Goal: Transaction & Acquisition: Purchase product/service

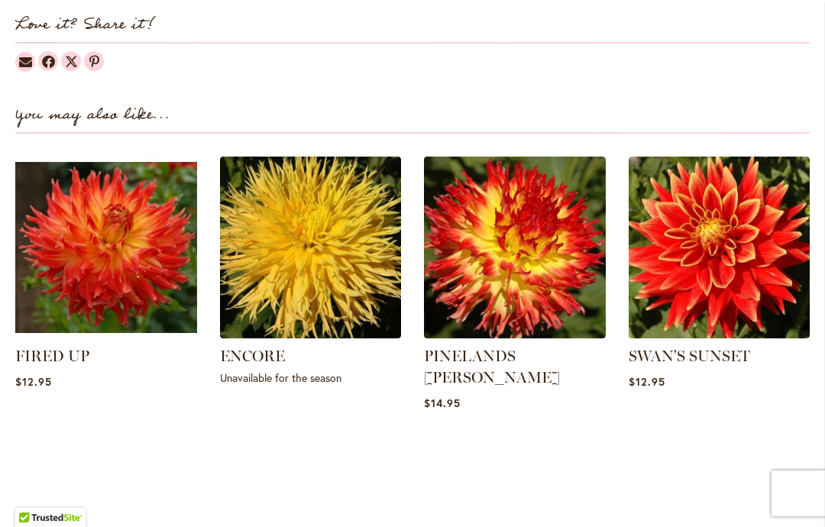
scroll to position [1936, 0]
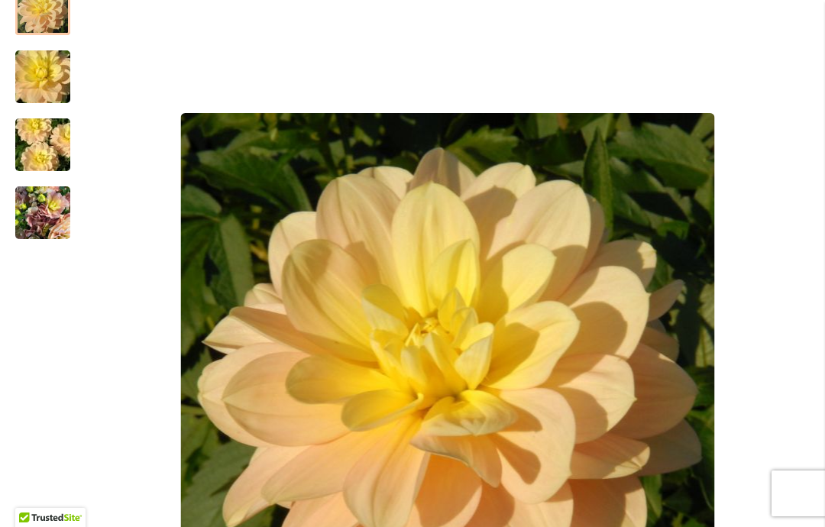
scroll to position [316, 0]
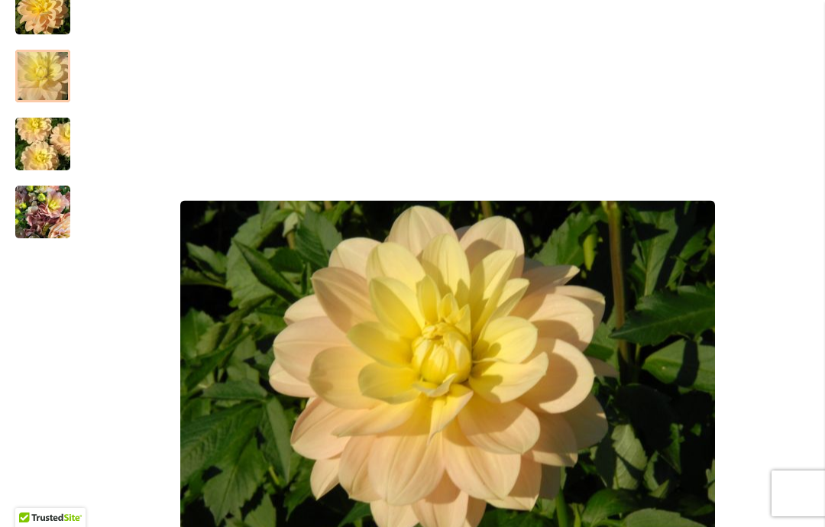
click at [38, 68] on img "DAY DREAMER" at bounding box center [43, 76] width 110 height 73
click at [35, 142] on img "DAY DREAMER" at bounding box center [43, 144] width 110 height 73
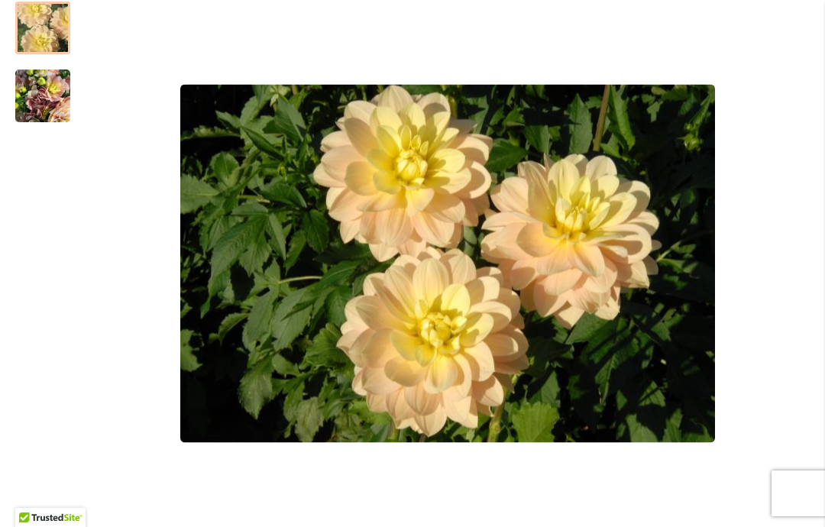
scroll to position [433, 0]
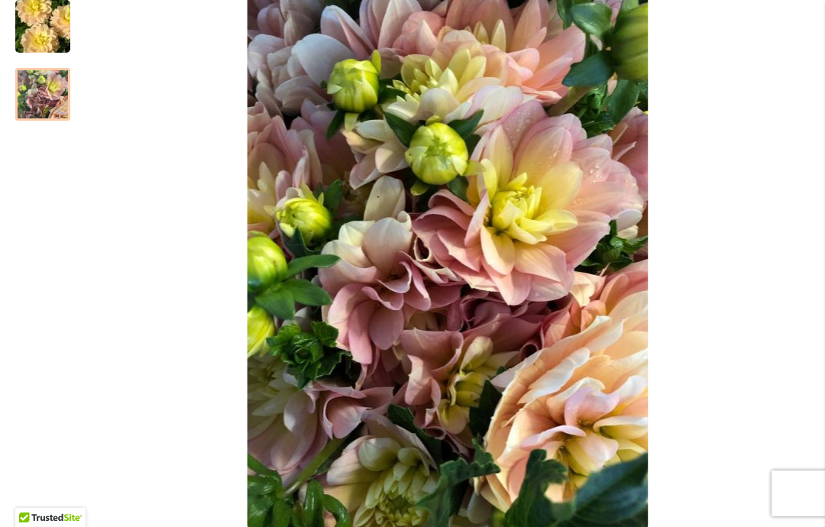
click at [38, 102] on img "DAY DREAMER" at bounding box center [42, 94] width 55 height 73
click at [31, 25] on img "DAY DREAMER" at bounding box center [43, 26] width 110 height 73
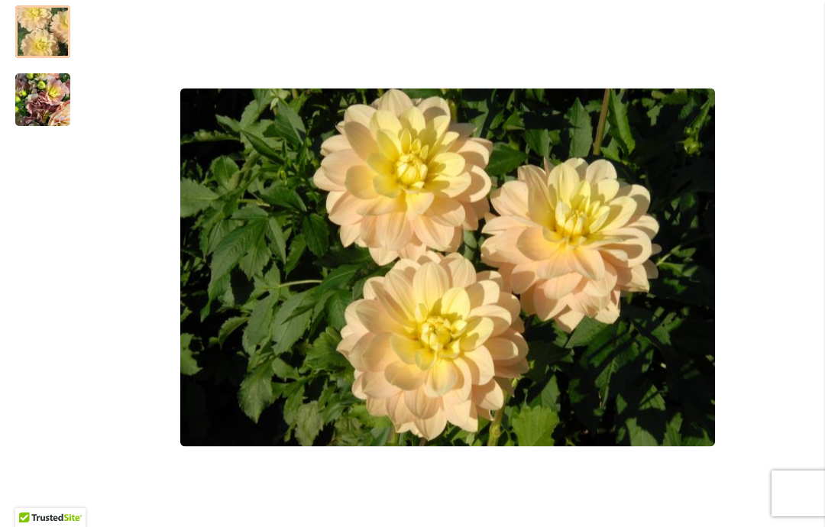
scroll to position [429, 0]
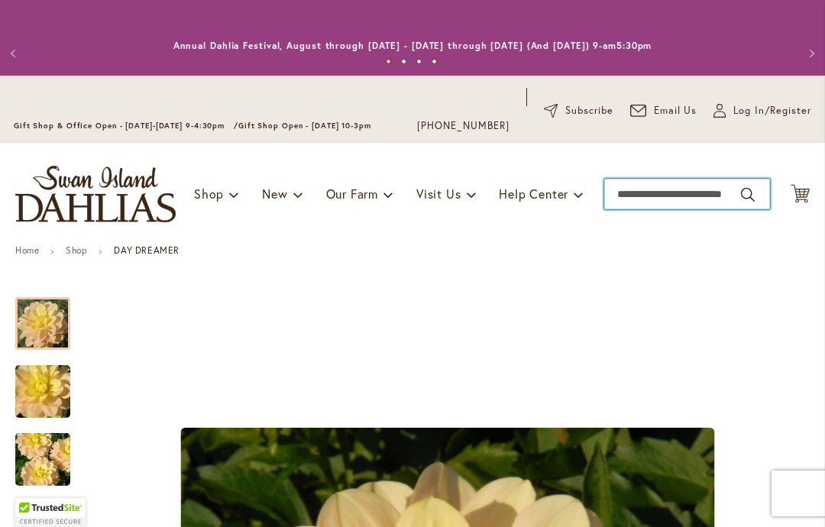
click at [674, 191] on input "Search" at bounding box center [687, 194] width 166 height 31
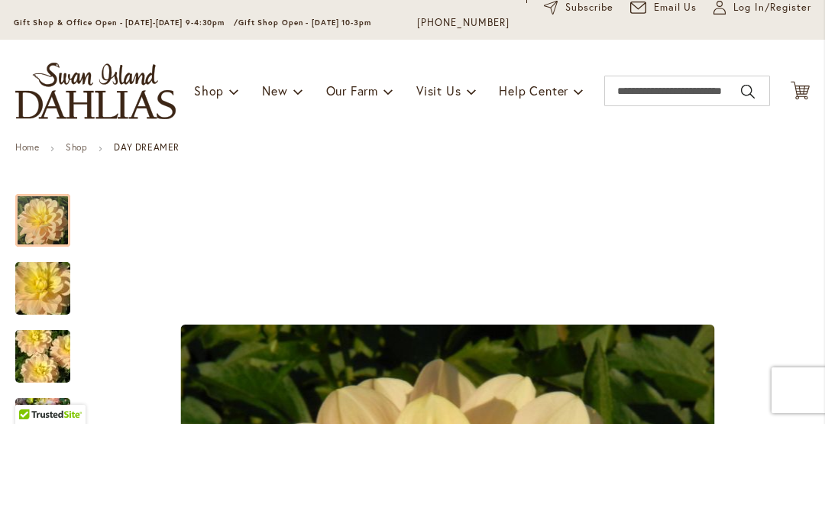
click at [744, 103] on span "Log In/Register" at bounding box center [773, 110] width 78 height 15
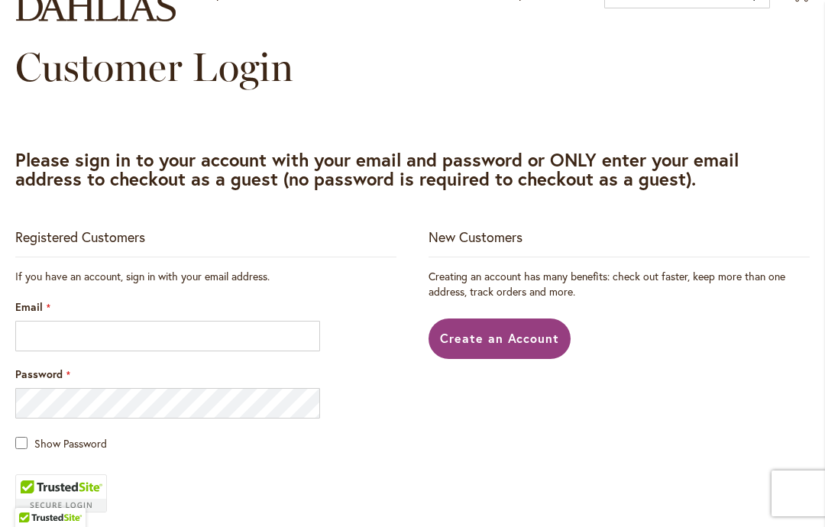
scroll to position [205, 0]
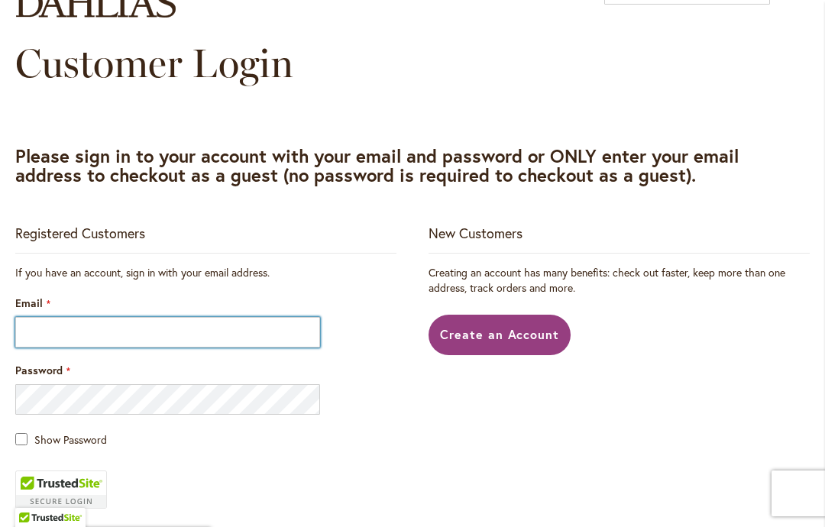
click at [44, 329] on input "Email" at bounding box center [167, 332] width 305 height 31
type input "**********"
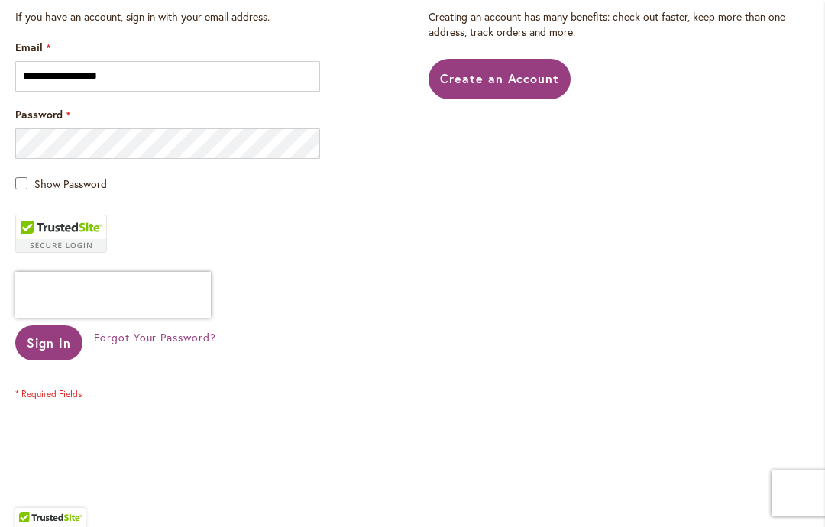
scroll to position [461, 0]
click at [50, 345] on span "Sign In" at bounding box center [49, 342] width 44 height 16
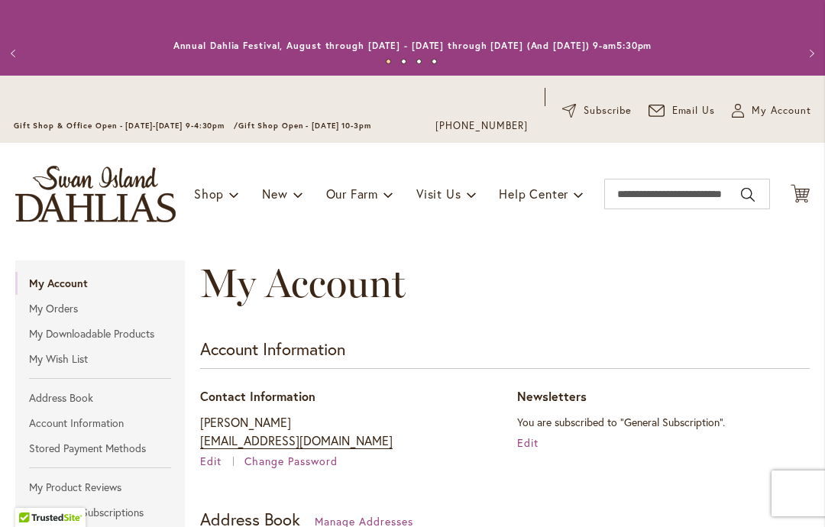
click at [57, 358] on link "My Wish List" at bounding box center [100, 359] width 170 height 23
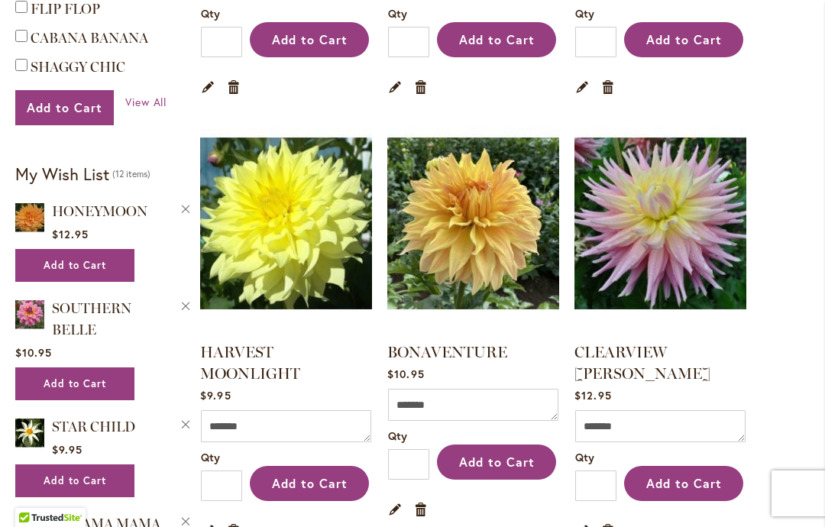
scroll to position [697, 0]
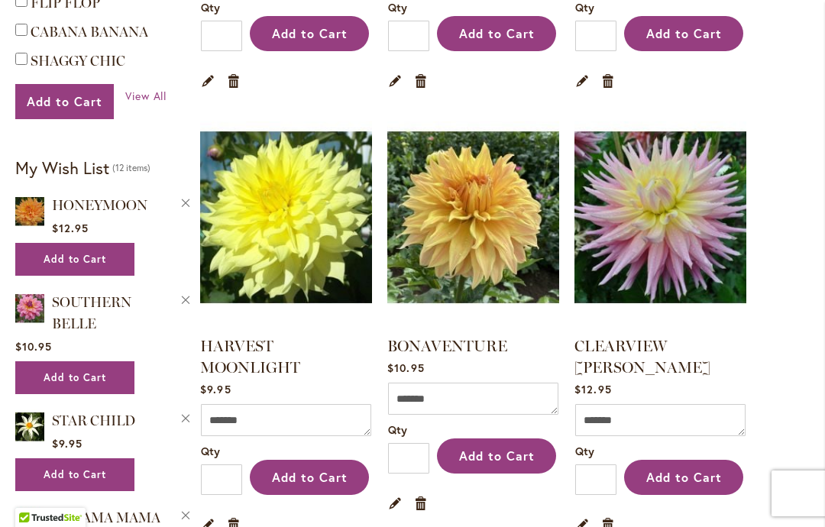
click at [695, 342] on link "CLEARVIEW [PERSON_NAME]" at bounding box center [643, 357] width 136 height 40
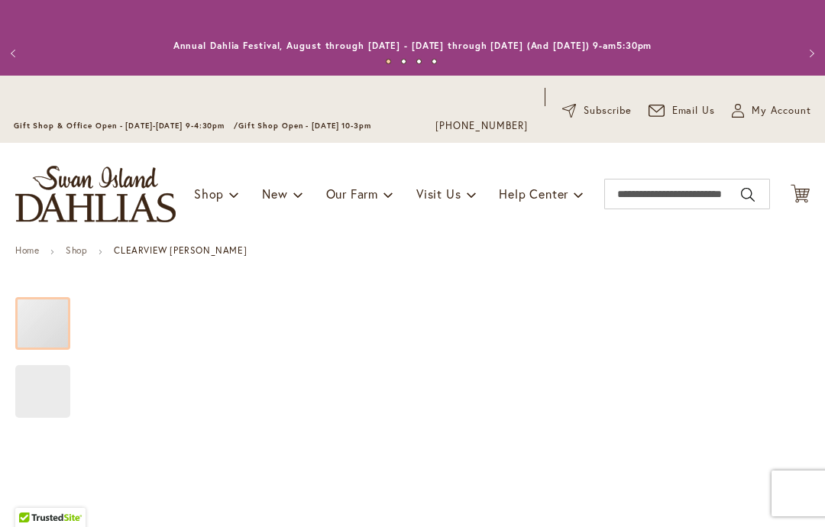
type input "**********"
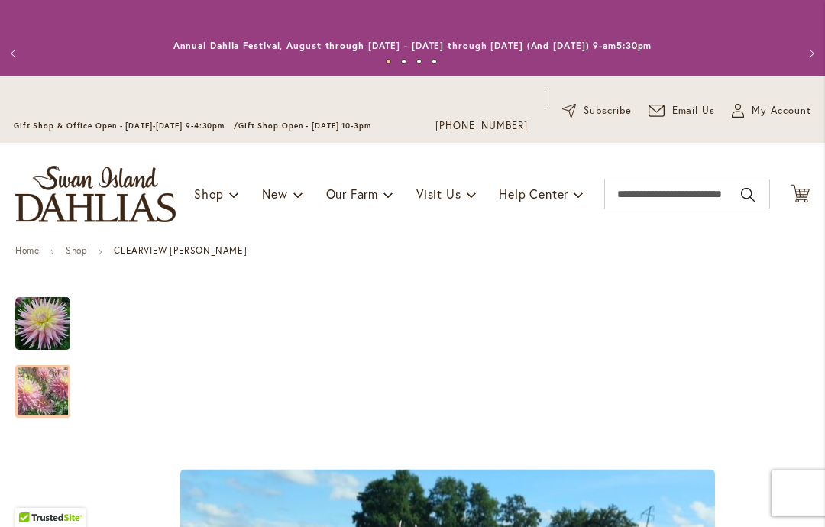
click at [37, 395] on img "Clearview Jonas" at bounding box center [43, 391] width 110 height 93
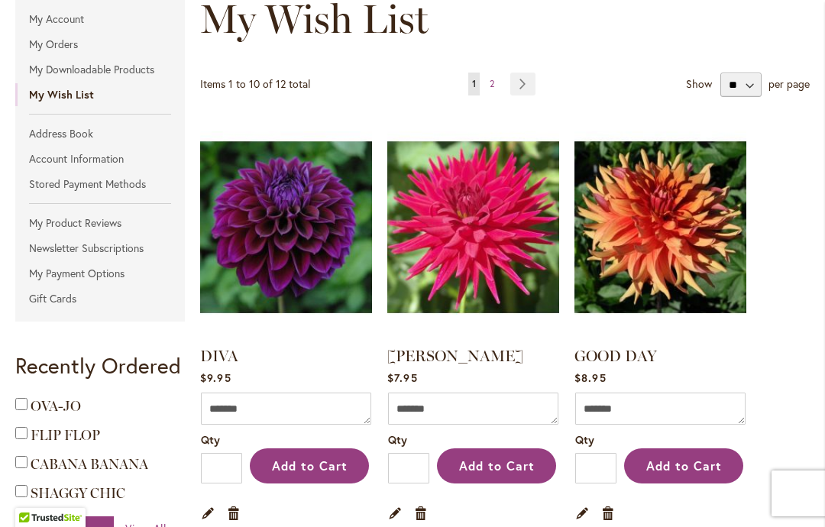
scroll to position [274, 0]
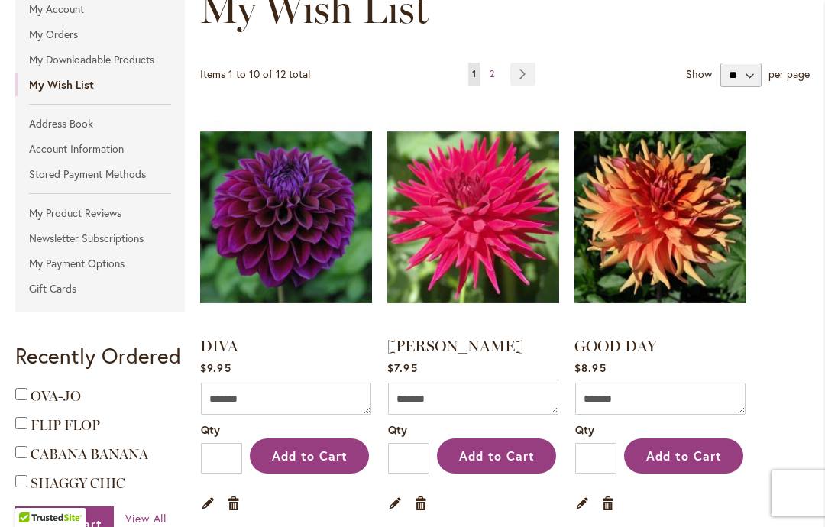
click at [636, 344] on link "GOOD DAY" at bounding box center [616, 346] width 83 height 18
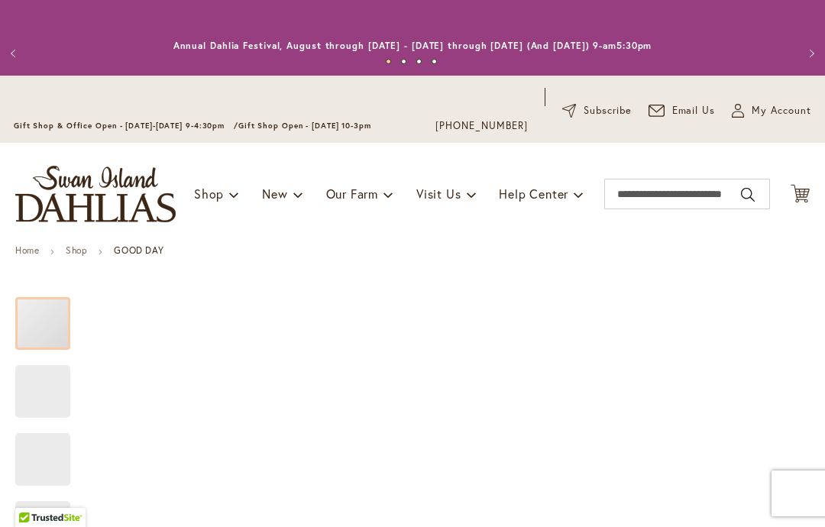
type input "**********"
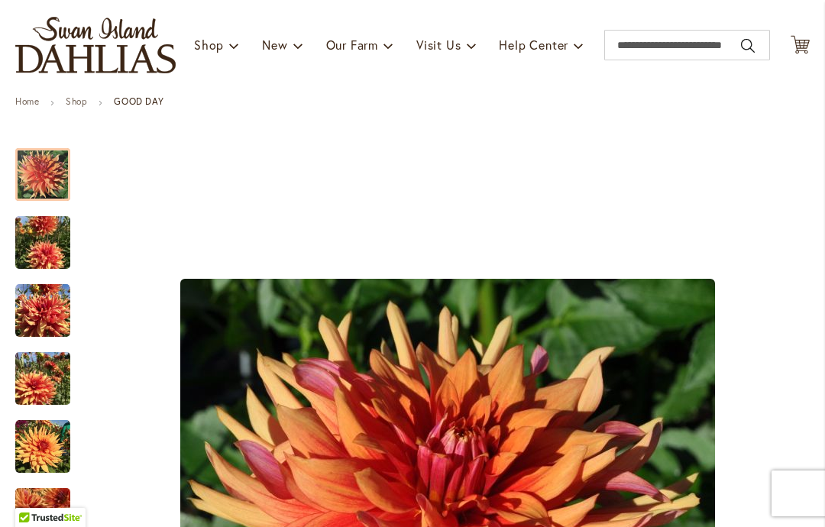
scroll to position [156, 0]
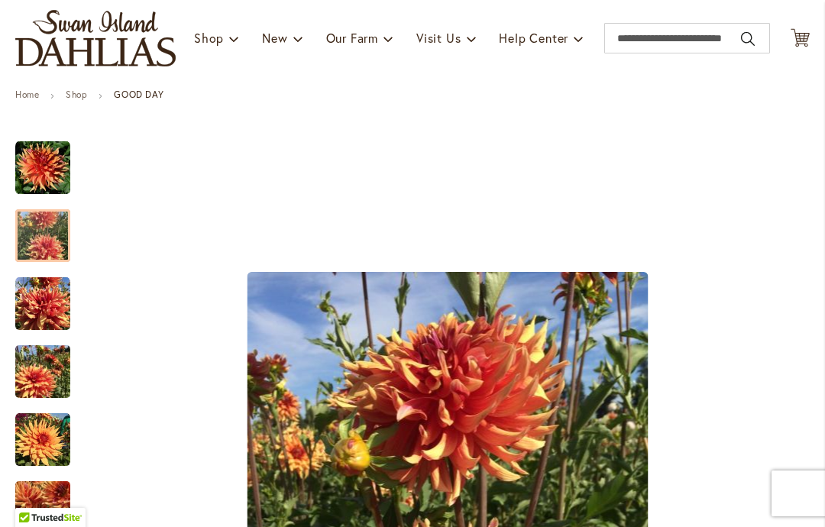
click at [37, 234] on img "GOOD DAY" at bounding box center [42, 235] width 55 height 73
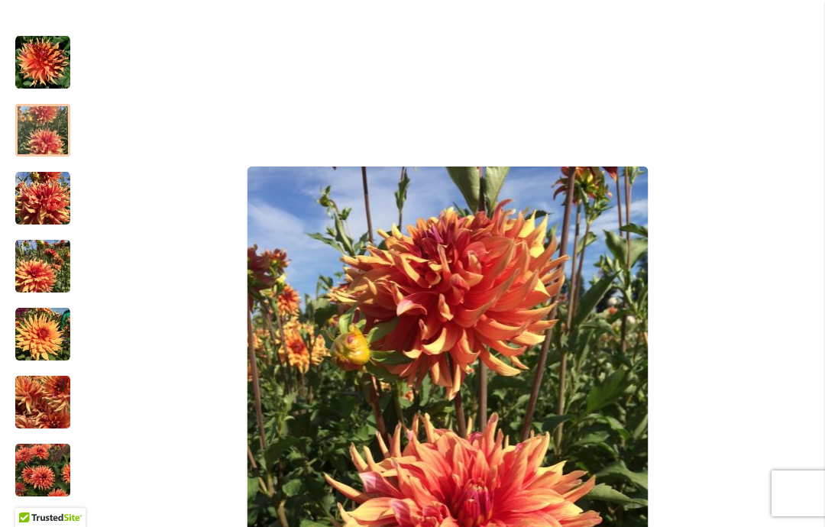
scroll to position [320, 0]
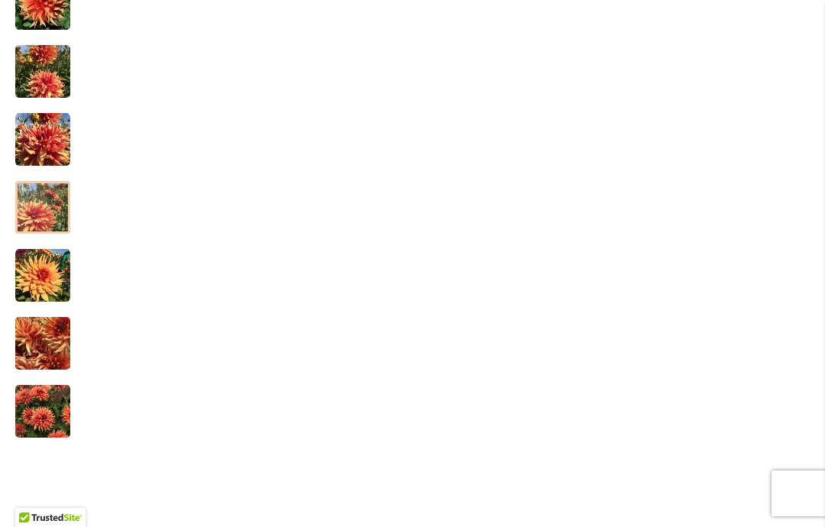
click at [34, 203] on img "GOOD DAY" at bounding box center [42, 207] width 55 height 73
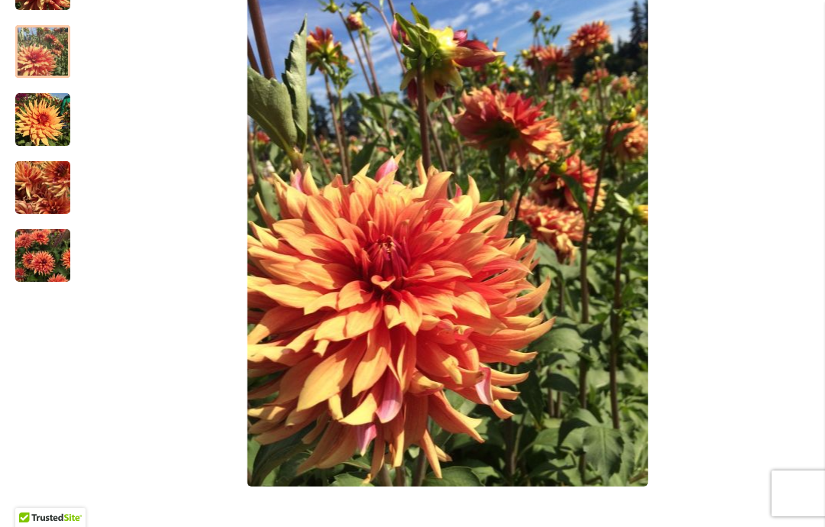
scroll to position [487, 0]
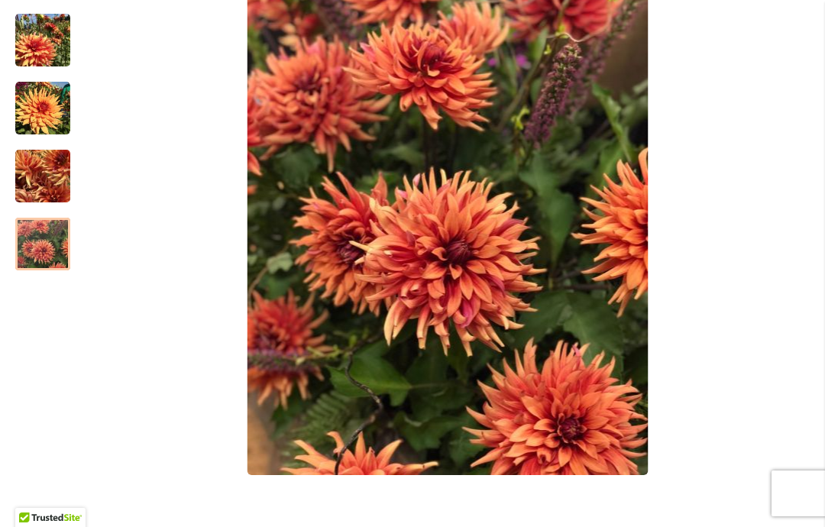
click at [29, 241] on img "GOOD DAY" at bounding box center [42, 244] width 55 height 73
click at [34, 179] on img "GOOD DAY" at bounding box center [42, 176] width 55 height 73
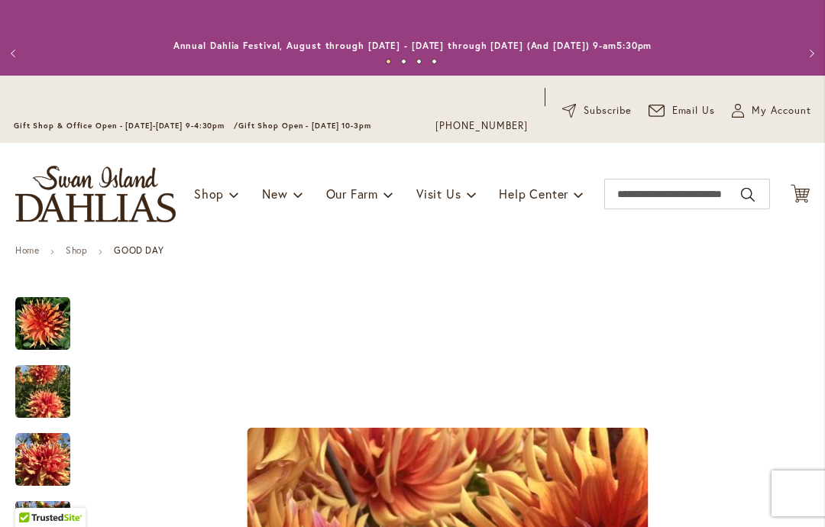
scroll to position [0, 0]
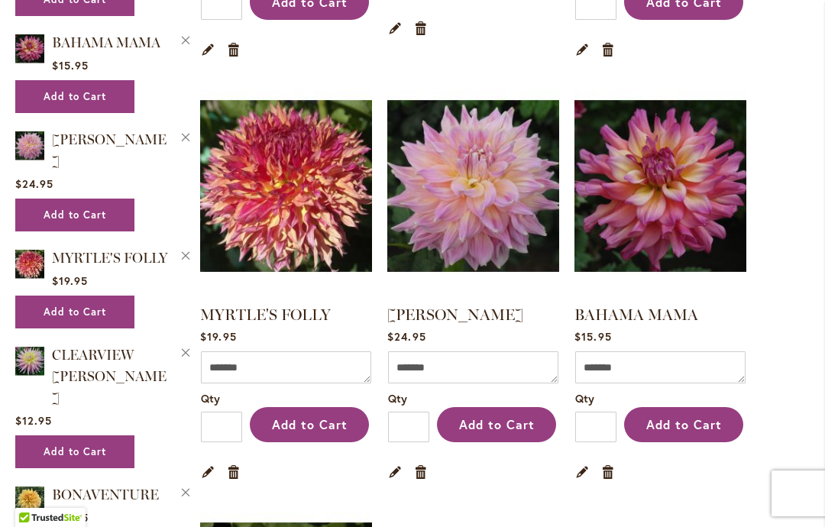
scroll to position [1181, 0]
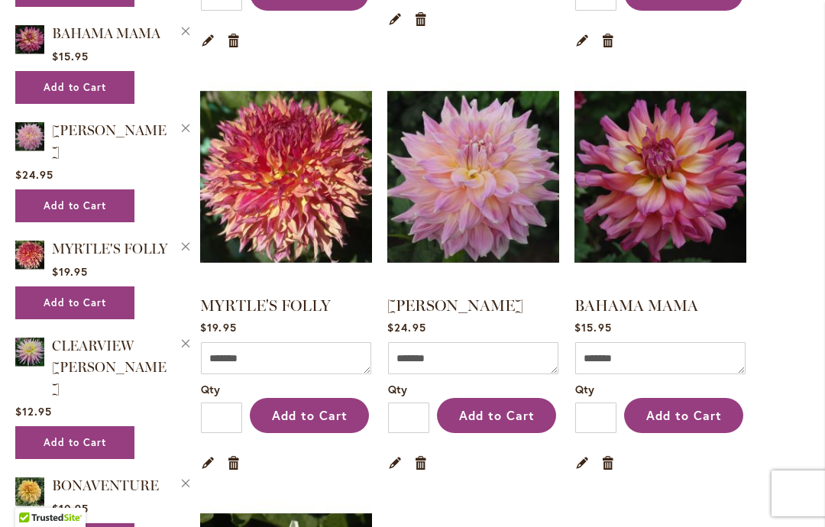
click at [466, 313] on link "[PERSON_NAME]" at bounding box center [455, 305] width 136 height 18
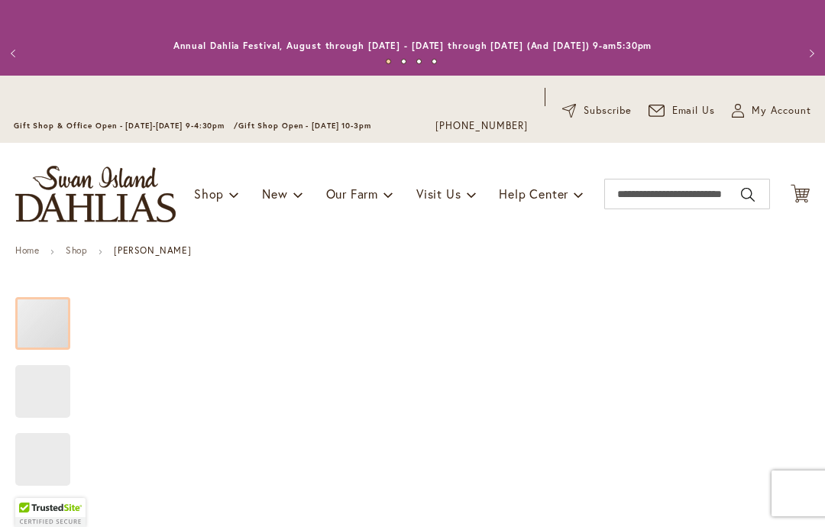
type input "**********"
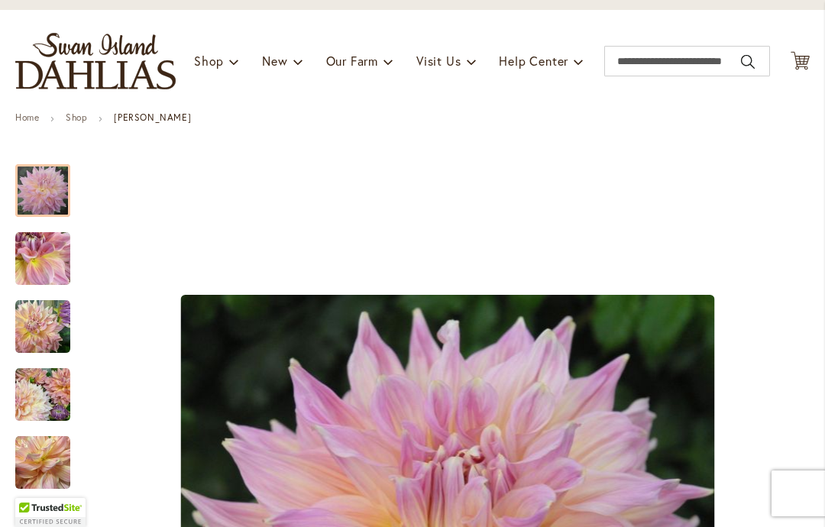
scroll to position [146, 0]
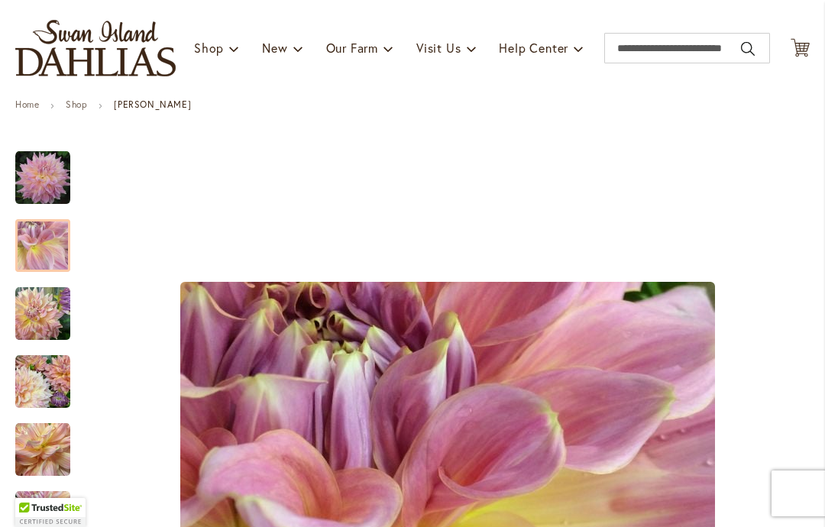
click at [30, 241] on img "Mingus Philip Sr" at bounding box center [42, 246] width 55 height 55
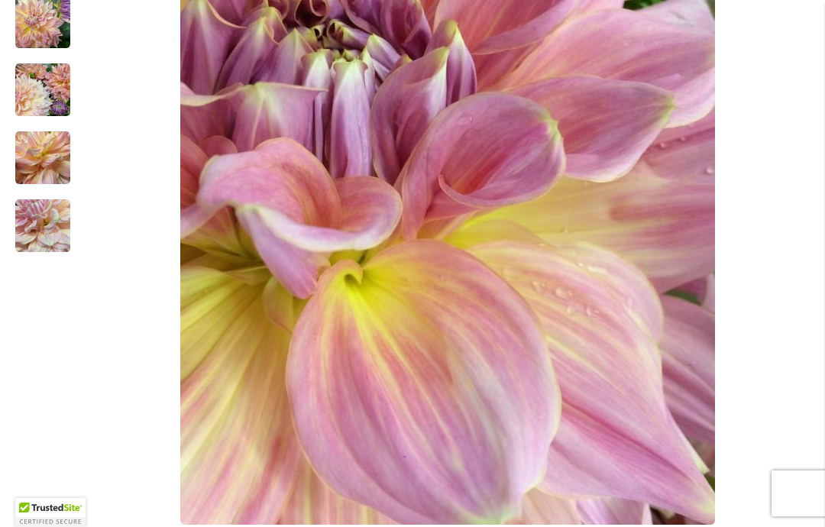
scroll to position [445, 0]
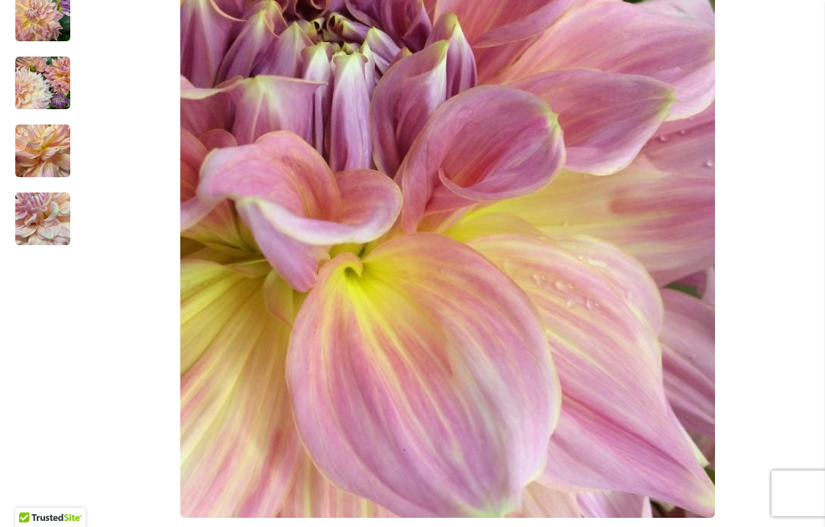
click at [19, 83] on img "Mingus Philip Sr" at bounding box center [42, 83] width 55 height 55
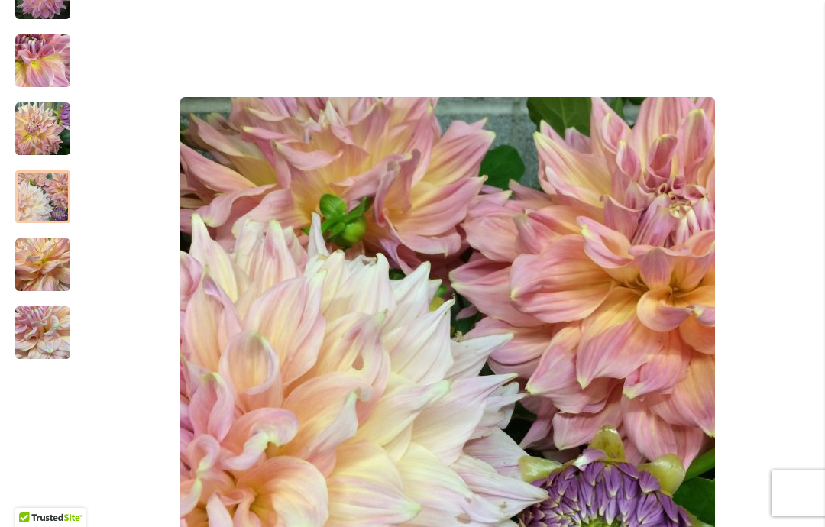
scroll to position [329, 0]
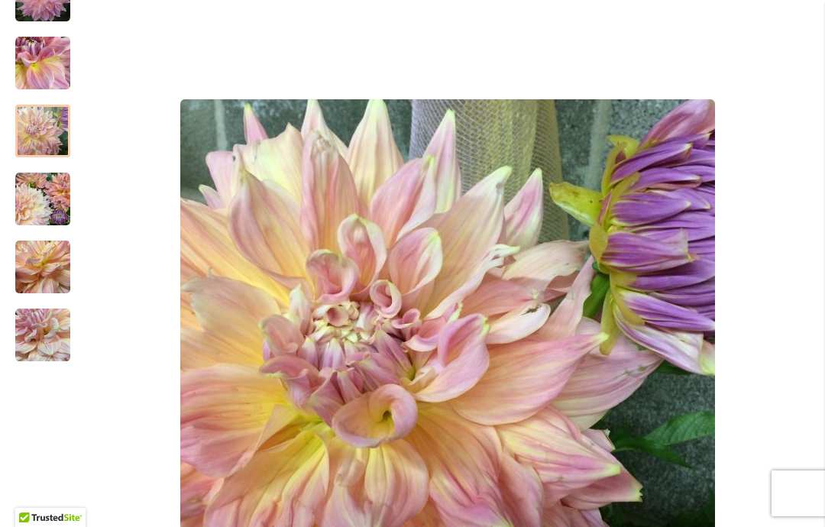
click at [32, 131] on img "Mingus Philip Sr" at bounding box center [42, 131] width 55 height 55
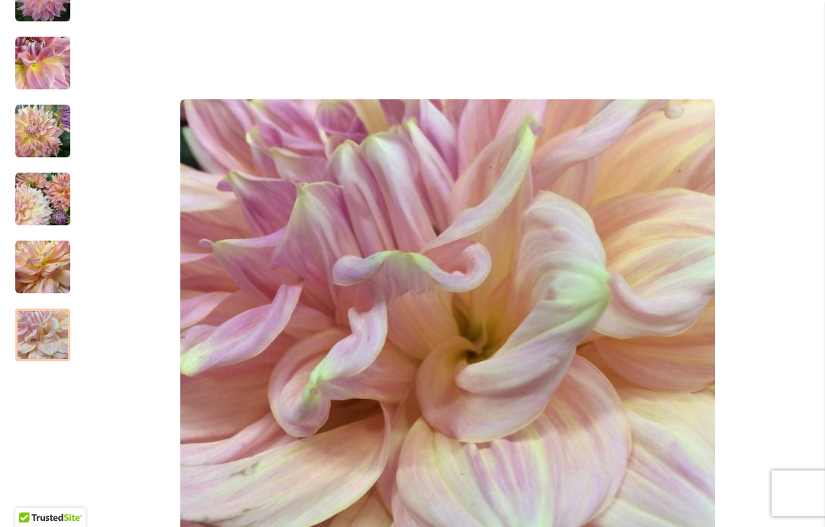
click at [35, 342] on img "Mingus Philip Sr" at bounding box center [42, 335] width 55 height 55
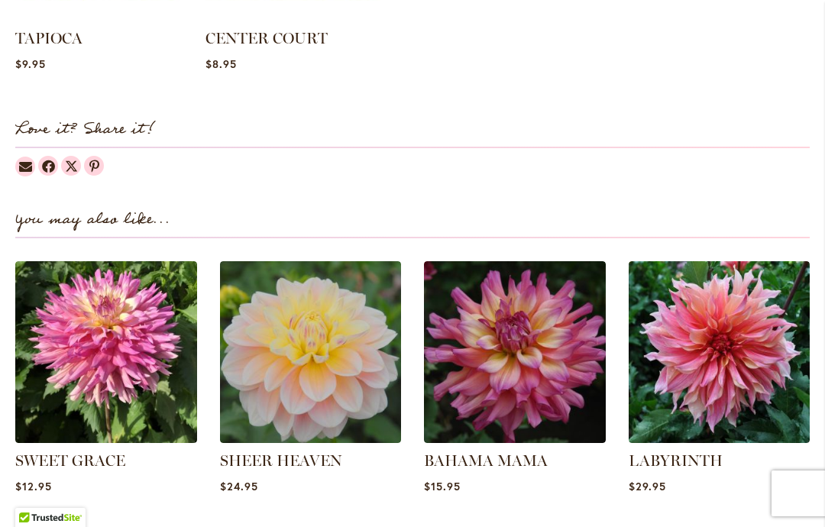
scroll to position [1904, 0]
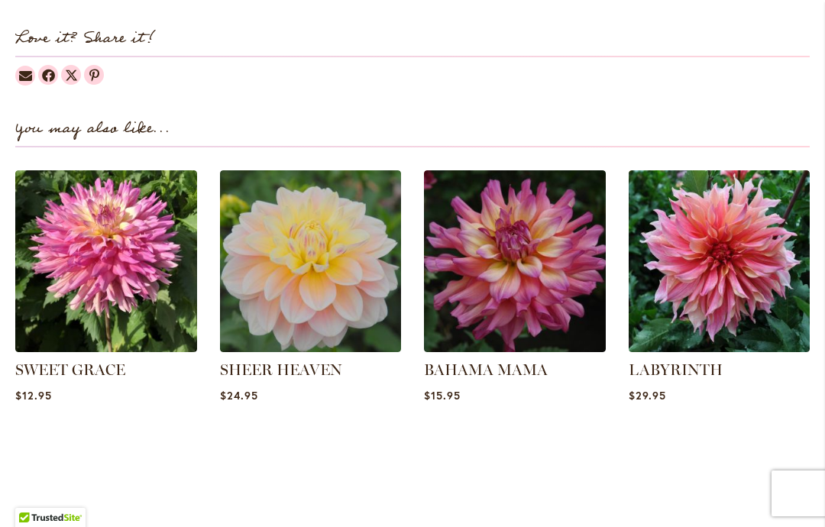
click at [263, 366] on link "SHEER HEAVEN" at bounding box center [281, 370] width 122 height 18
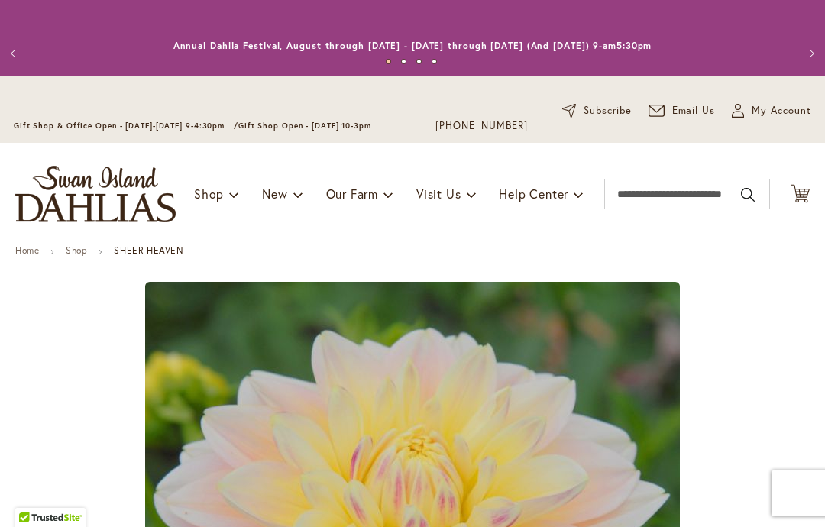
type input "**********"
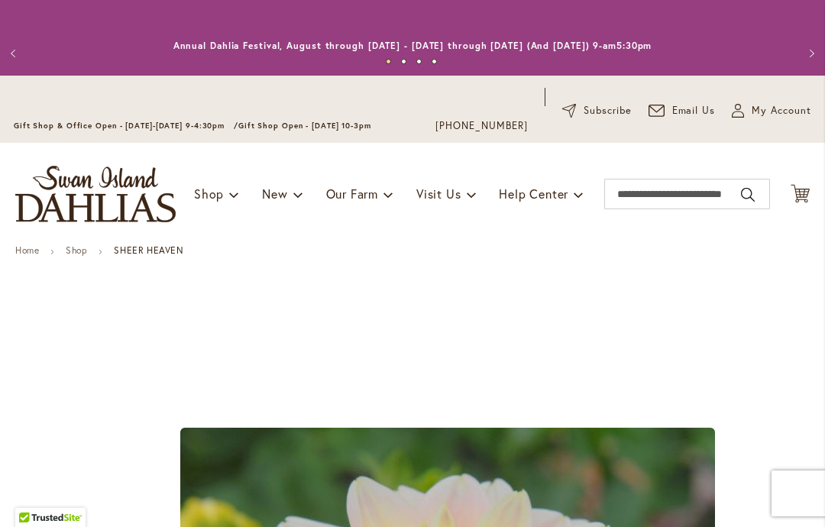
scroll to position [-1, 0]
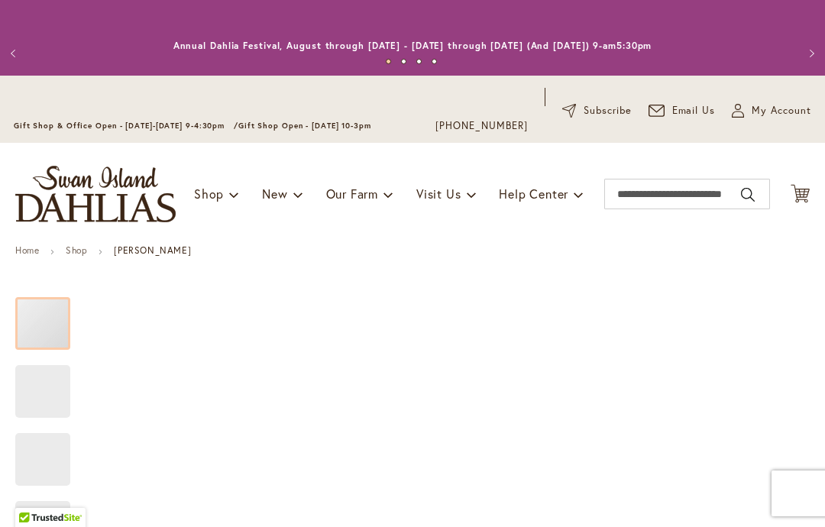
type input "**********"
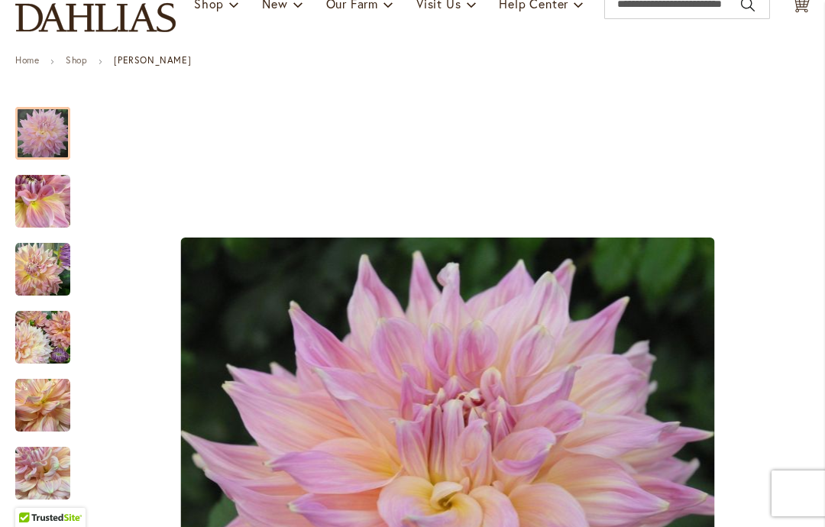
scroll to position [188, 0]
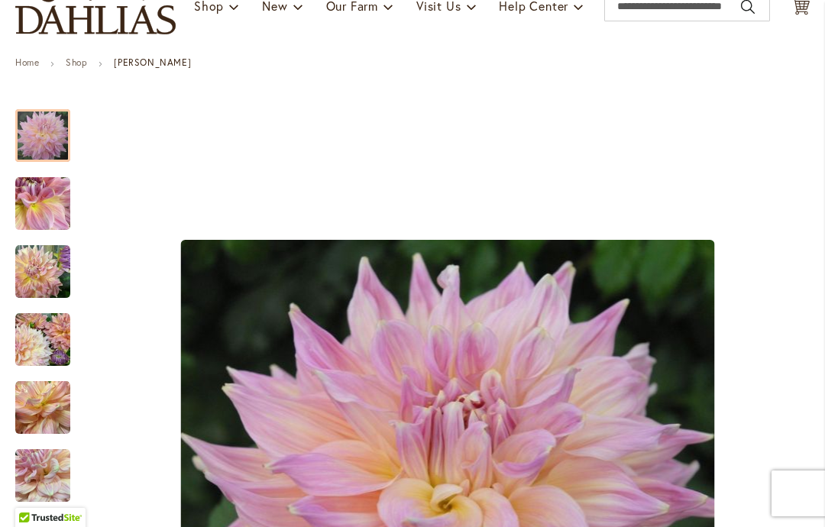
click at [30, 202] on img "Mingus Philip Sr" at bounding box center [42, 204] width 55 height 55
click at [28, 122] on img "Mingus Philip Sr" at bounding box center [42, 135] width 55 height 55
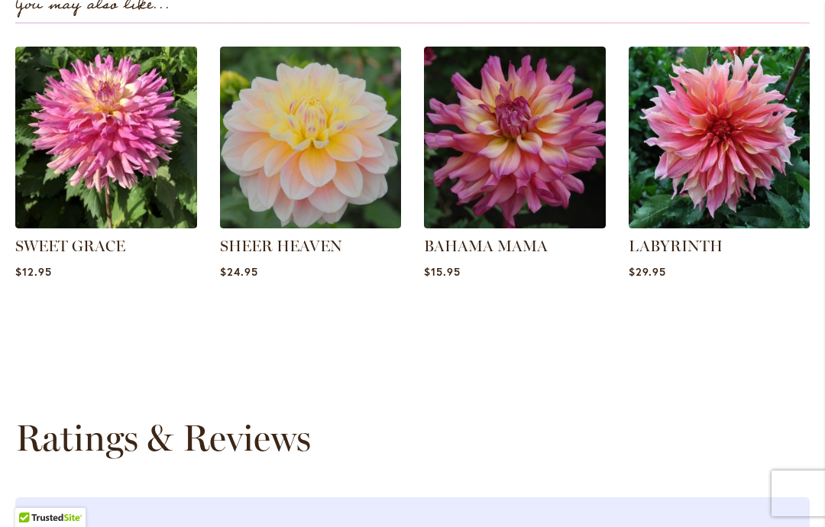
scroll to position [2029, 0]
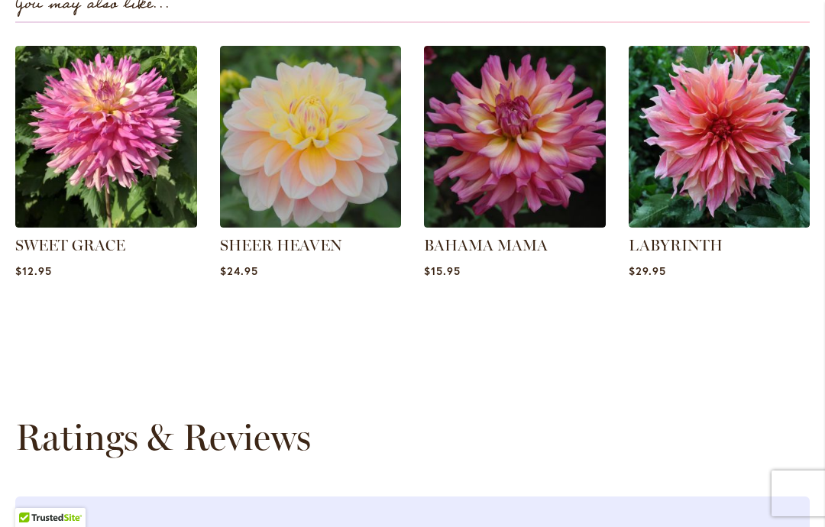
click at [295, 249] on link "SHEER HEAVEN" at bounding box center [281, 245] width 122 height 18
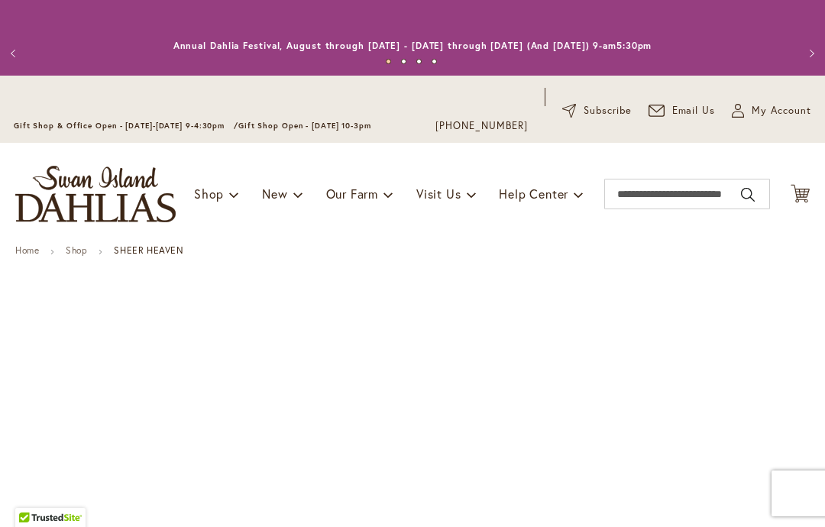
type input "**********"
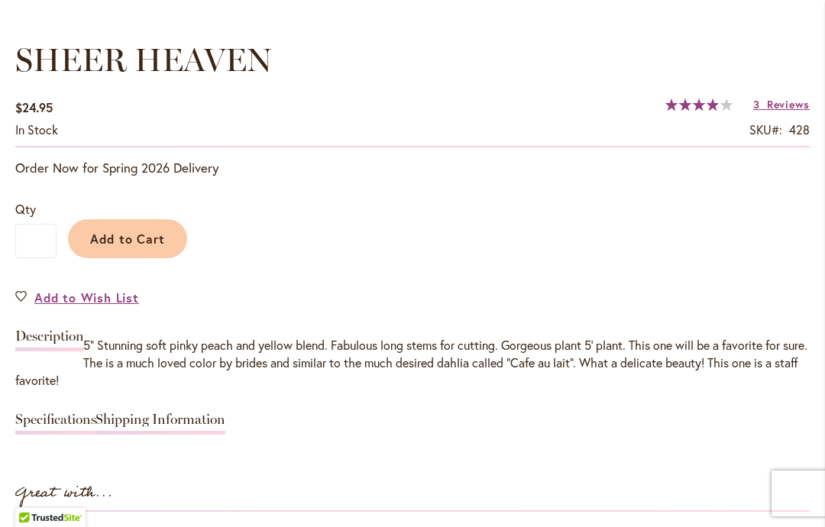
scroll to position [1158, 0]
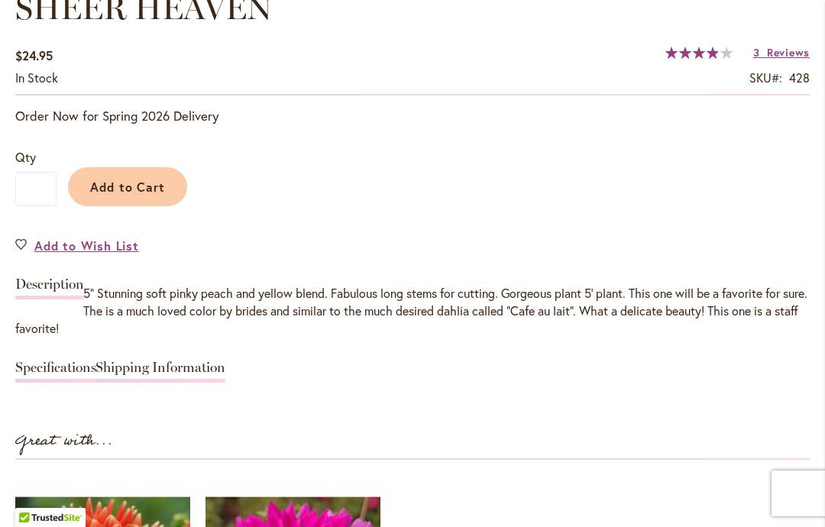
click at [86, 245] on span "Add to Wish List" at bounding box center [86, 246] width 105 height 18
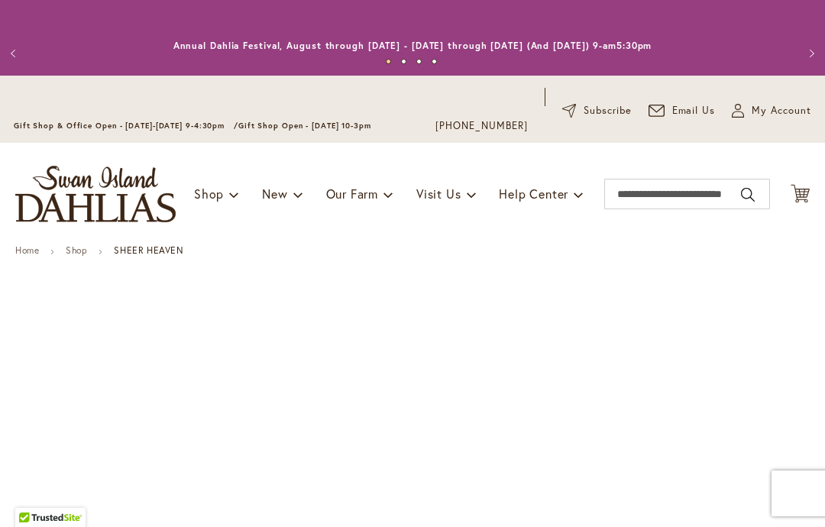
type input "**********"
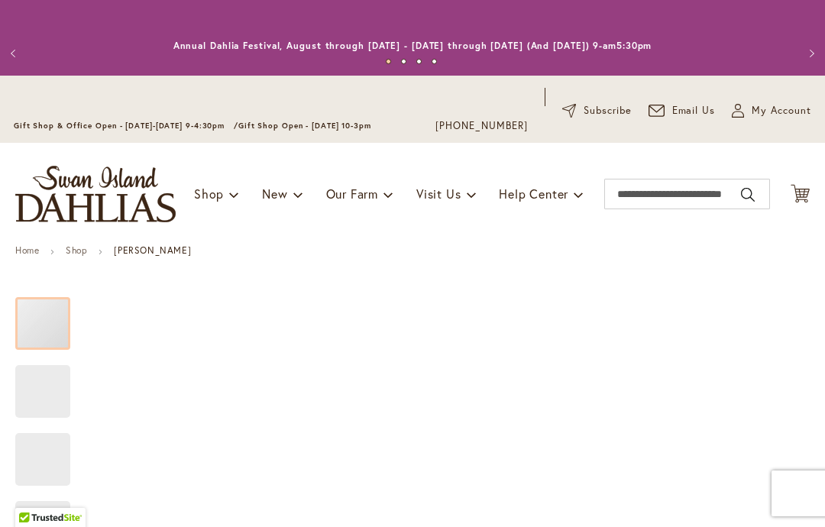
type input "**********"
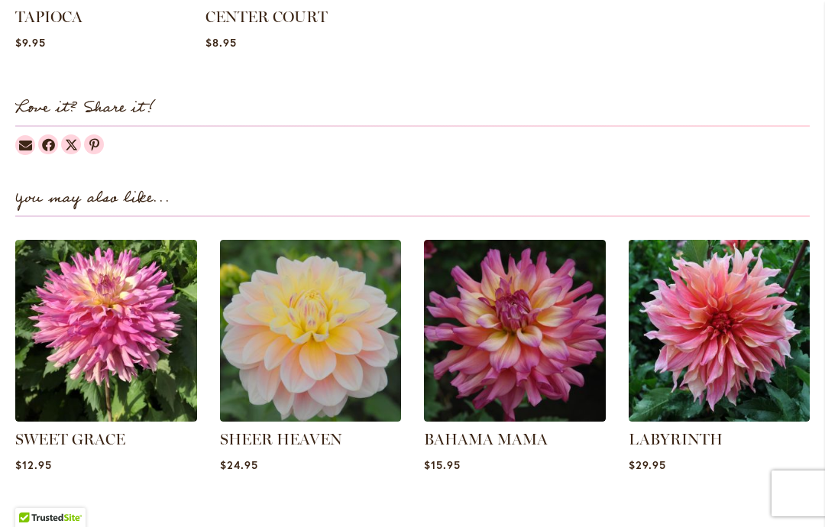
scroll to position [1839, 0]
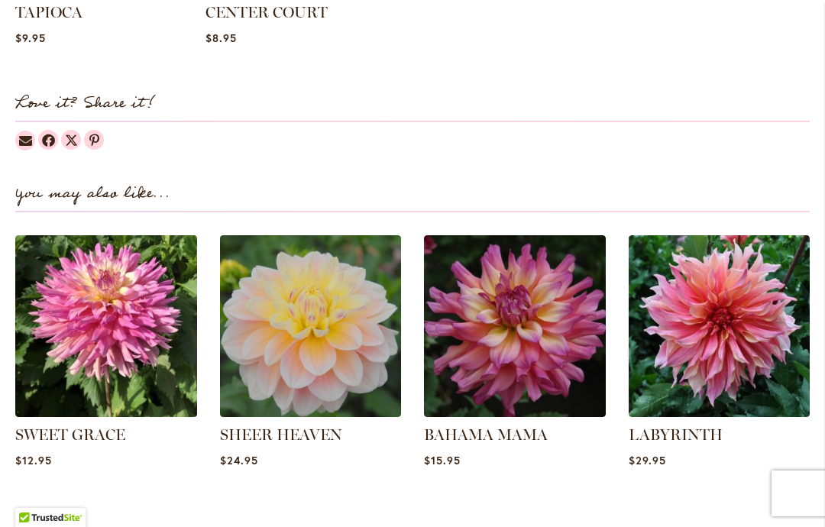
click at [494, 436] on link "BAHAMA MAMA" at bounding box center [486, 435] width 124 height 18
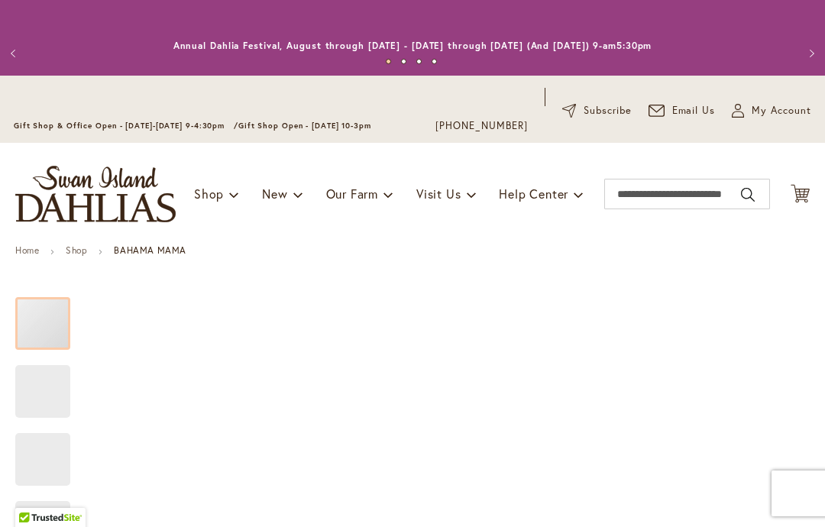
type input "**********"
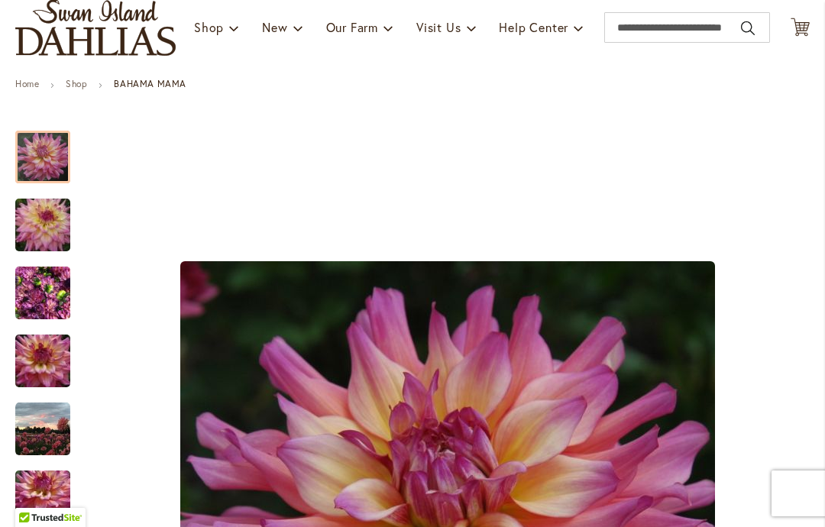
scroll to position [174, 0]
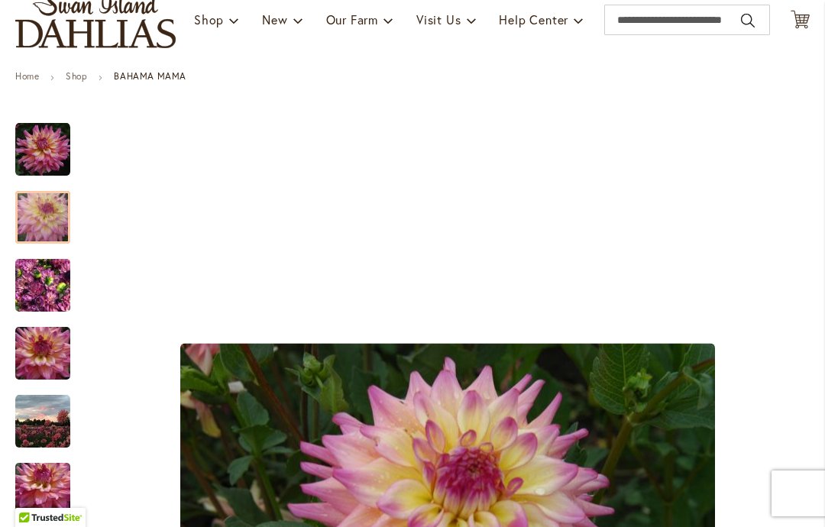
click at [32, 220] on img "Bahama Mama" at bounding box center [43, 217] width 110 height 73
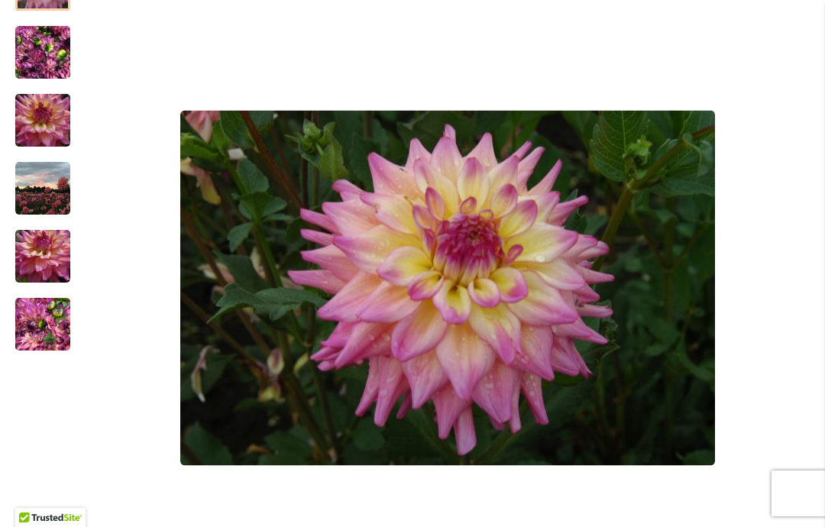
scroll to position [432, 0]
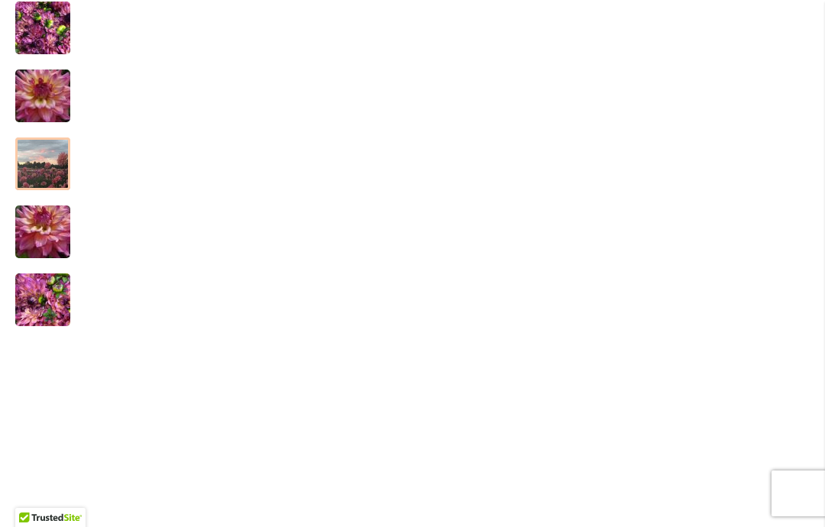
click at [28, 165] on img "Bahama Mama" at bounding box center [42, 164] width 55 height 55
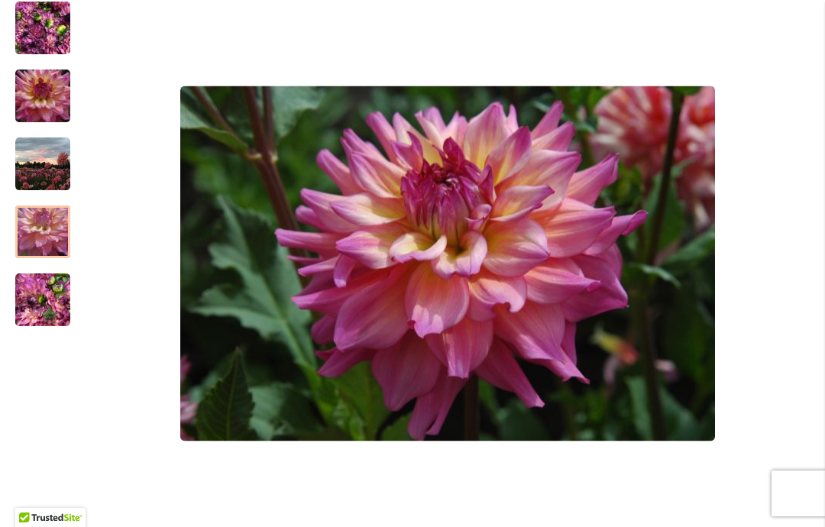
click at [34, 235] on img "Bahama Mama" at bounding box center [43, 232] width 110 height 73
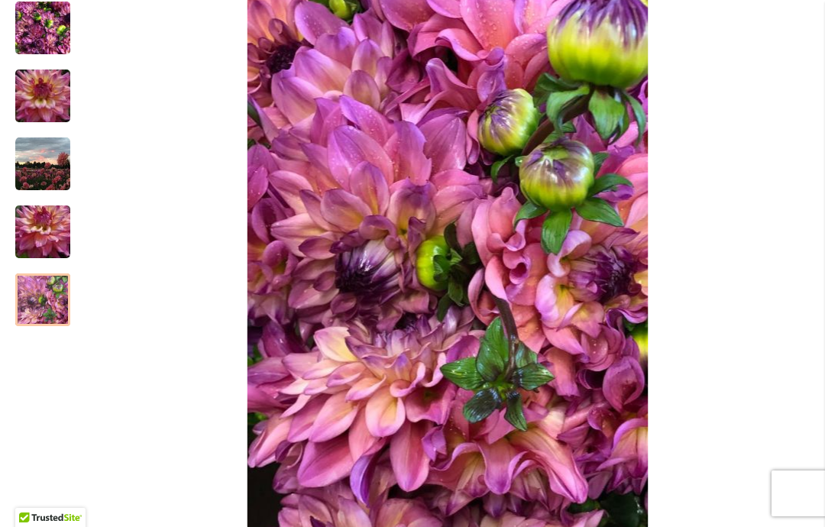
click at [34, 301] on img "Bahama Mama" at bounding box center [42, 300] width 55 height 73
click at [33, 160] on img "Bahama Mama" at bounding box center [42, 164] width 55 height 55
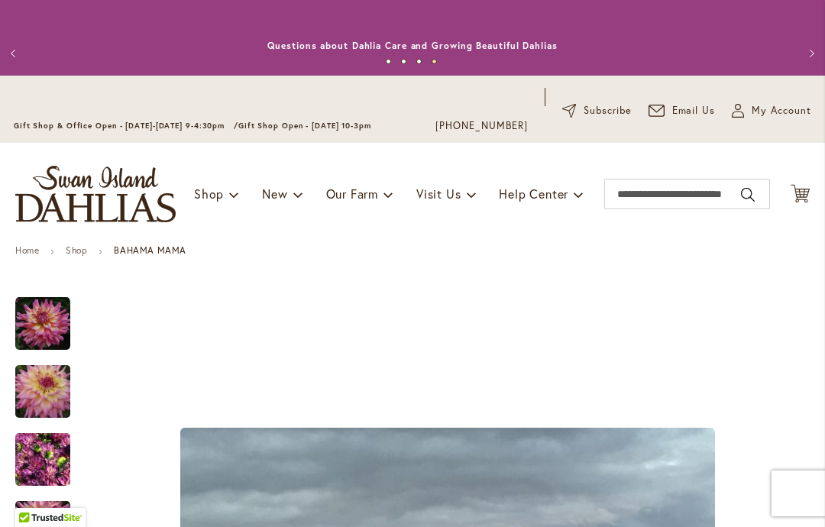
scroll to position [0, 0]
click at [671, 201] on input "Search" at bounding box center [687, 194] width 166 height 31
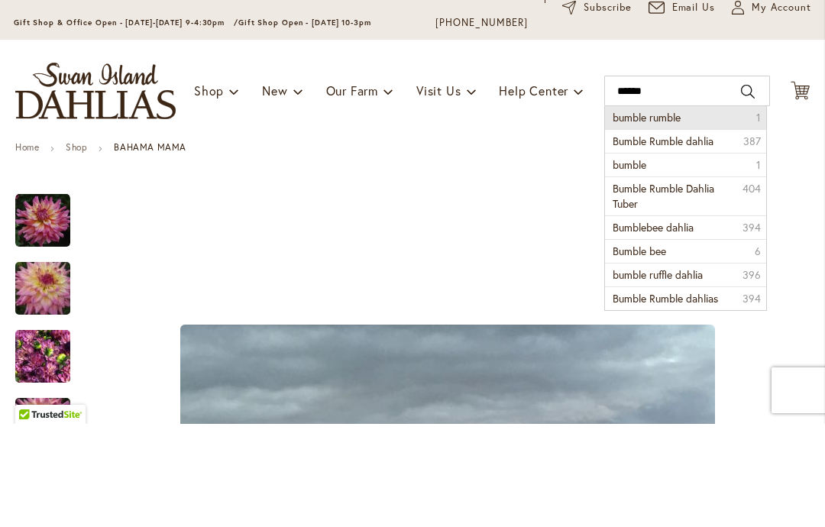
click at [699, 209] on li "bumble rumble 1" at bounding box center [685, 220] width 160 height 23
type input "**********"
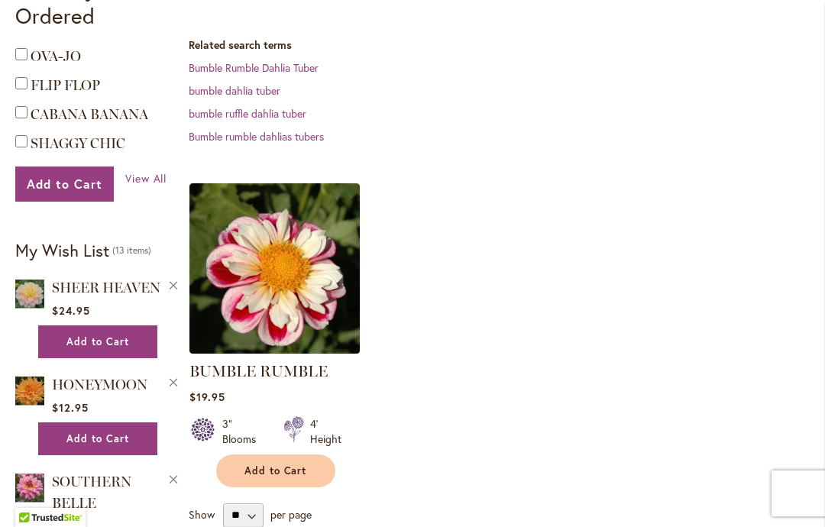
scroll to position [463, 0]
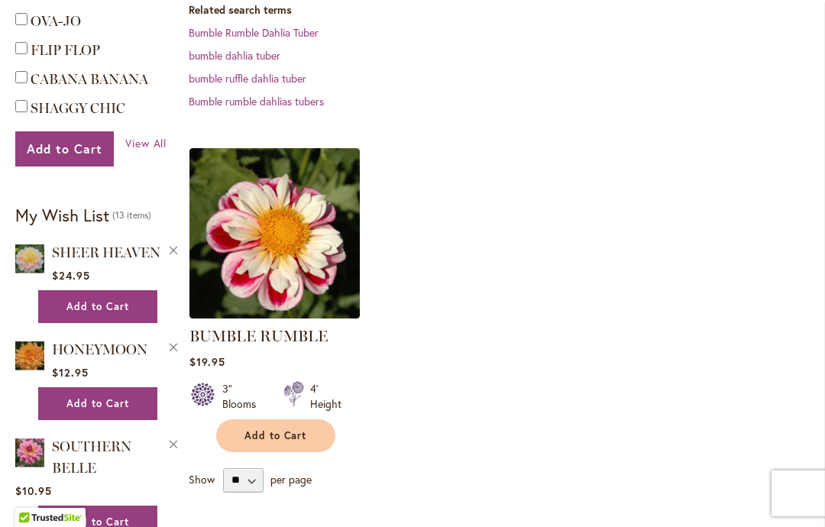
click at [272, 335] on link "BUMBLE RUMBLE" at bounding box center [258, 336] width 138 height 18
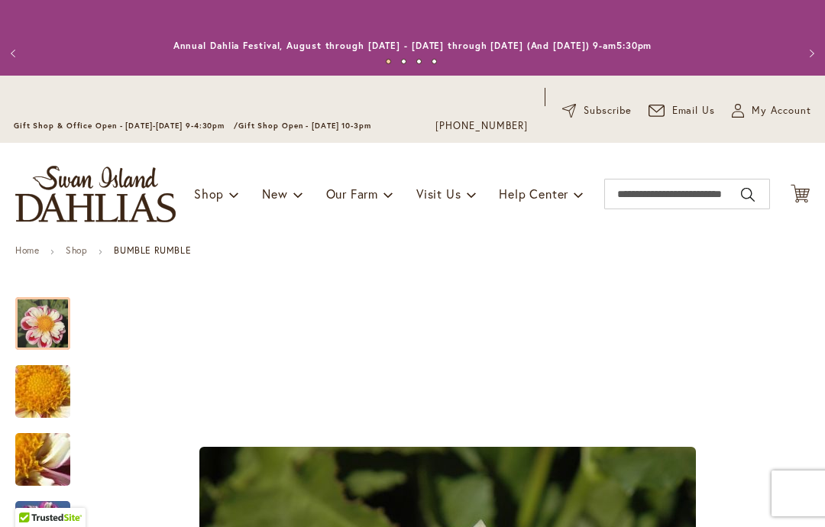
type input "**********"
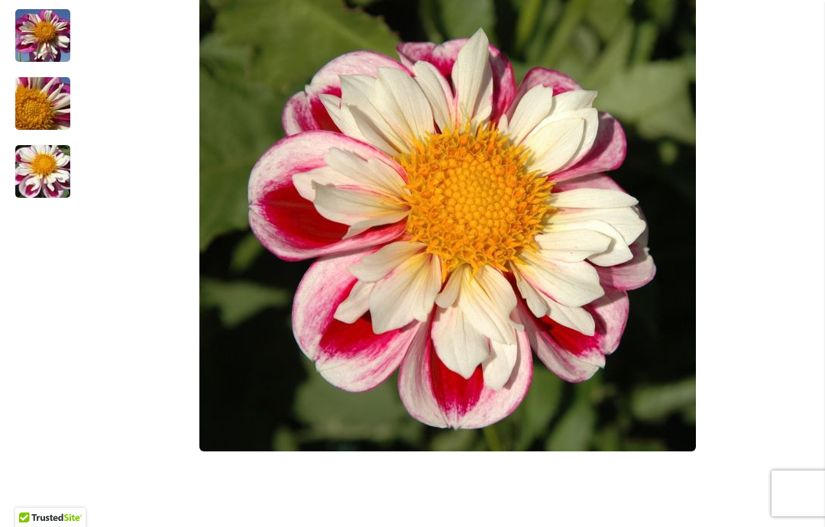
scroll to position [432, 0]
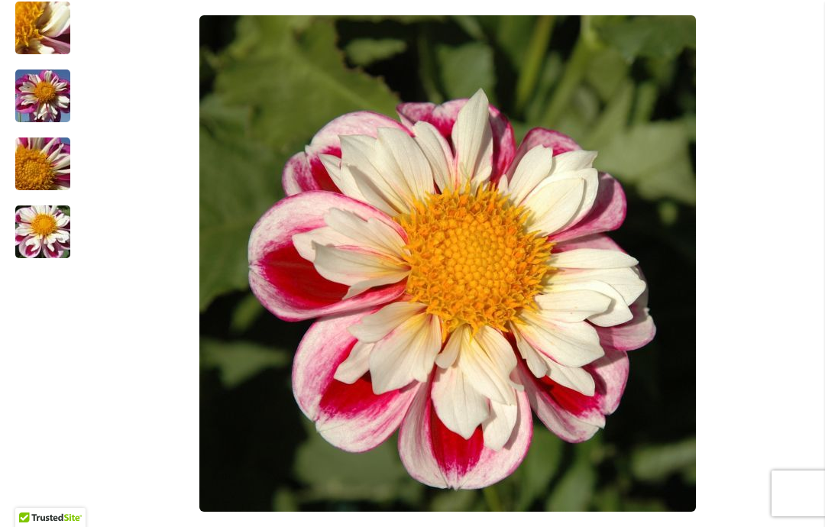
click at [34, 103] on img "BUMBLE RUMBLE" at bounding box center [43, 96] width 110 height 83
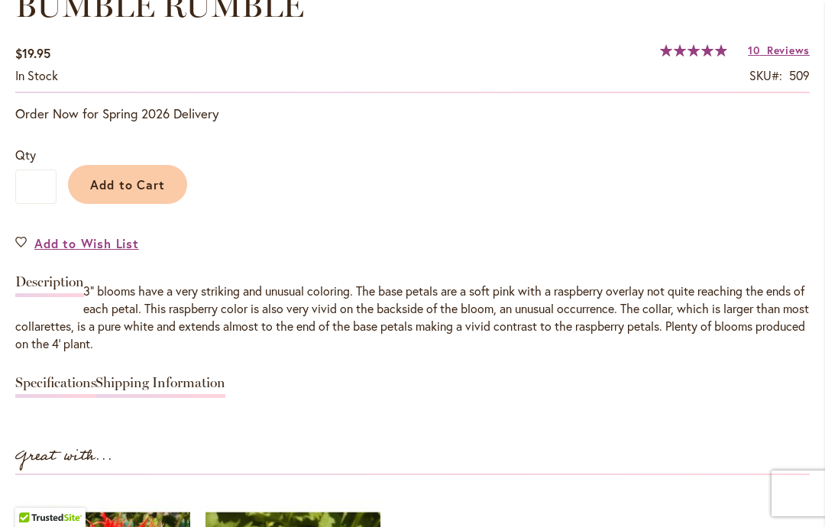
scroll to position [1163, 0]
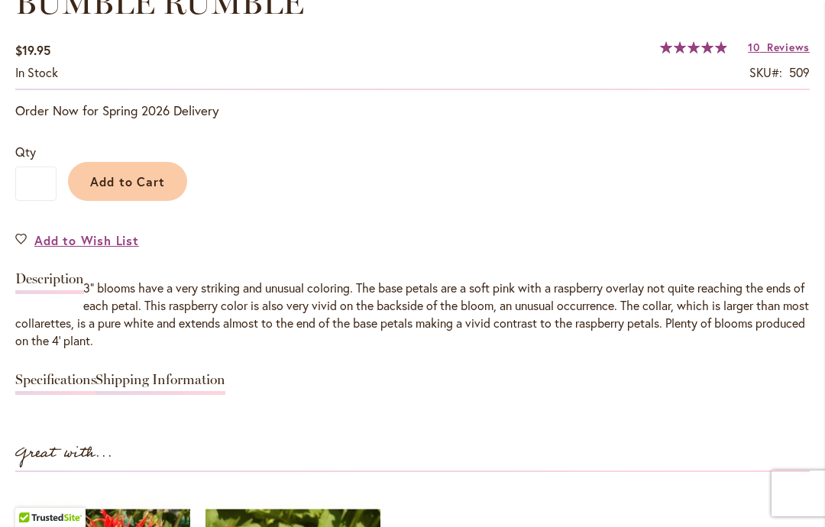
click at [66, 238] on span "Add to Wish List" at bounding box center [86, 241] width 105 height 18
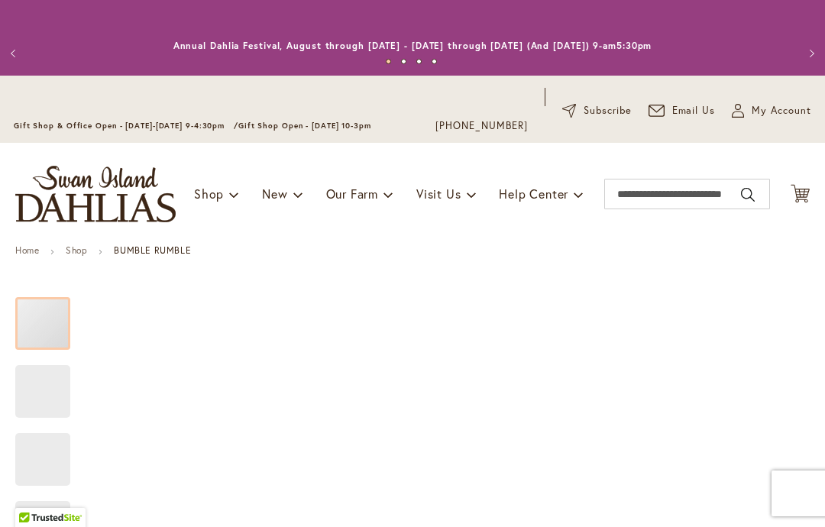
type input "**********"
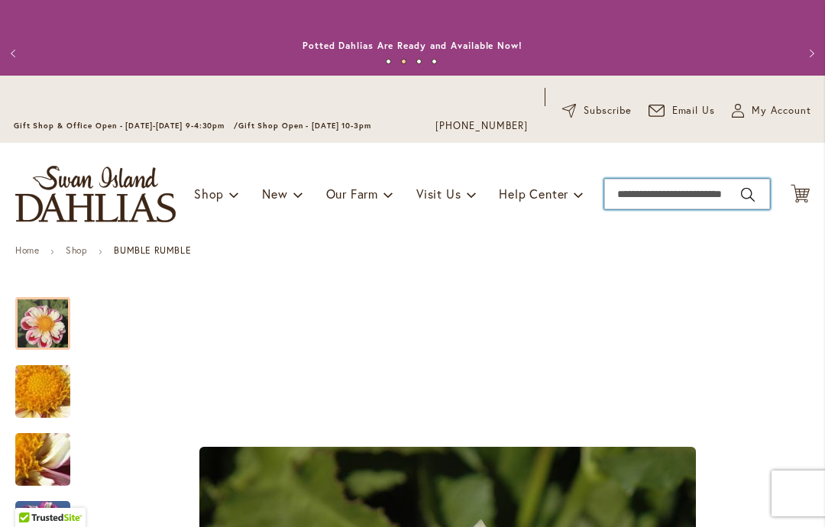
click at [688, 197] on input "Search" at bounding box center [687, 194] width 166 height 31
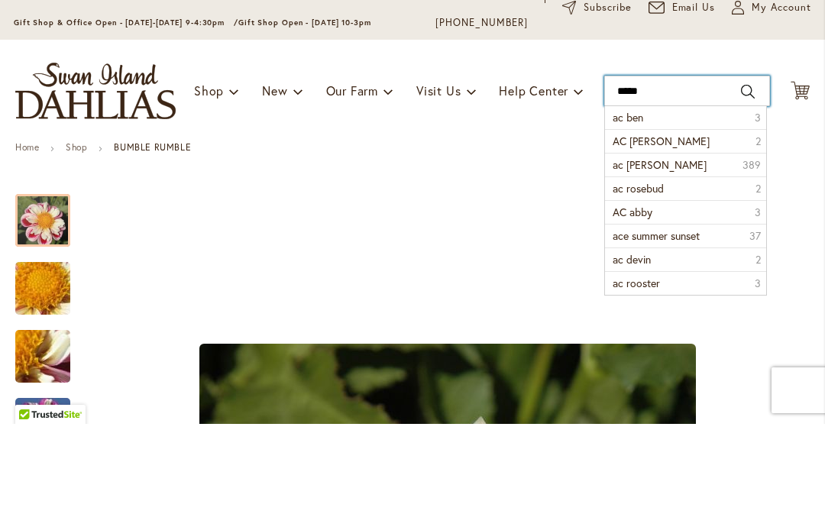
type input "******"
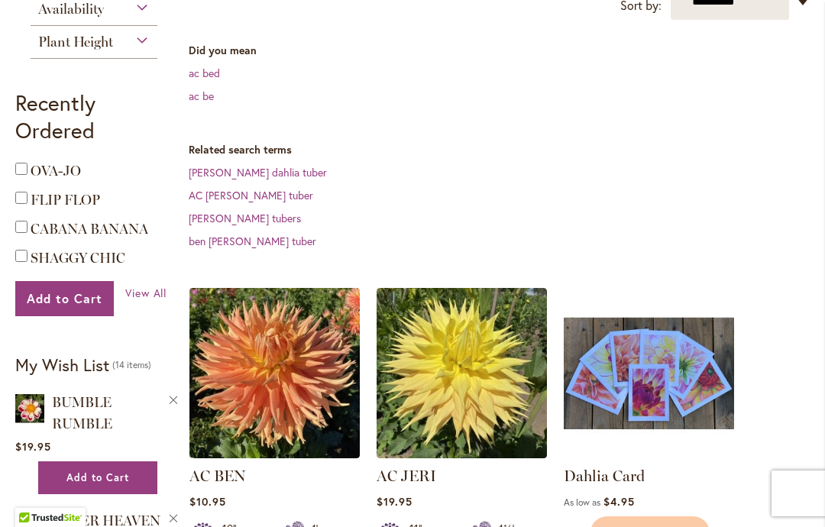
scroll to position [400, 0]
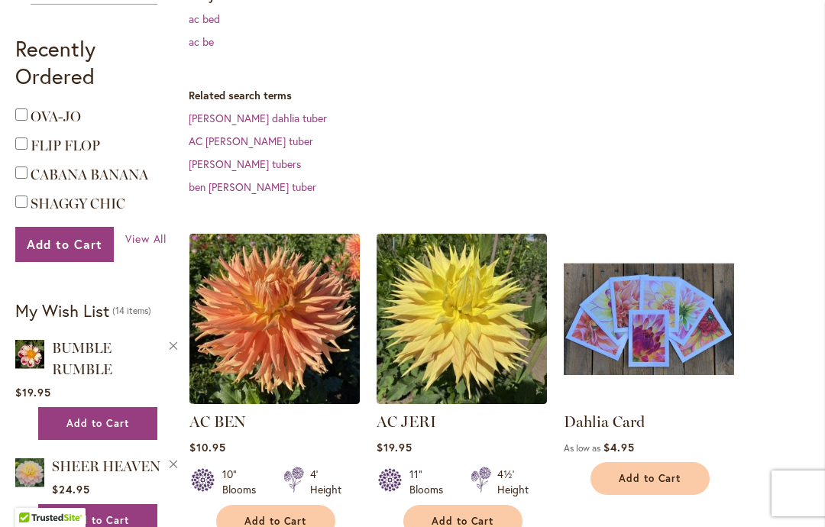
click at [246, 320] on img at bounding box center [274, 319] width 170 height 170
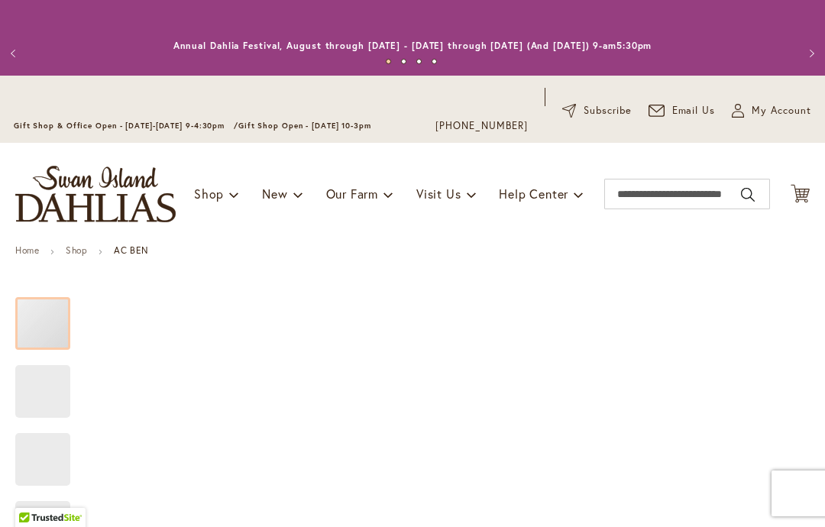
type input "**********"
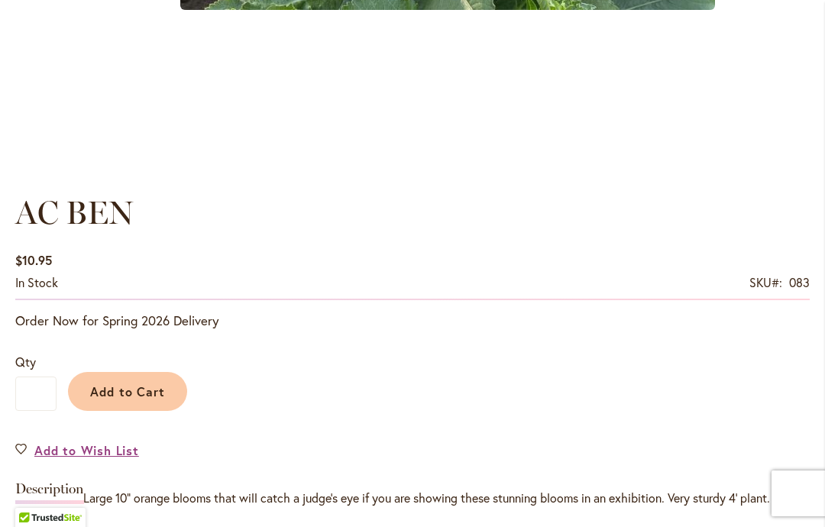
scroll to position [1035, 0]
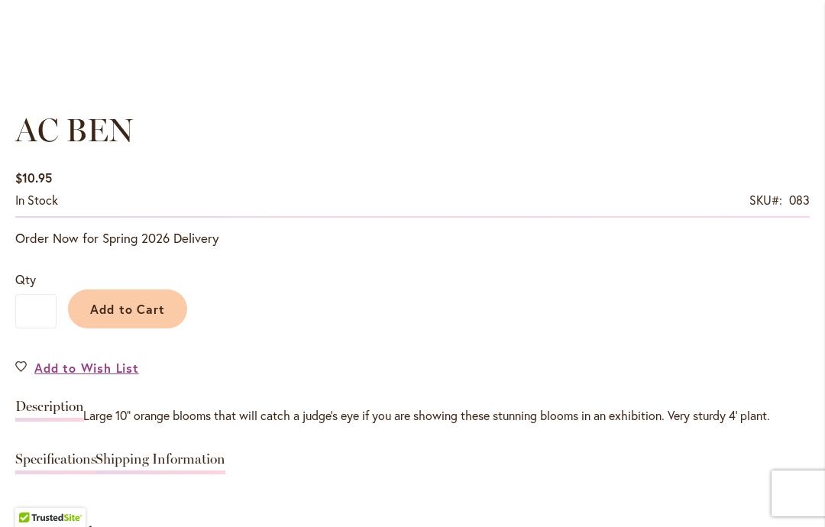
click at [94, 369] on span "Add to Wish List" at bounding box center [86, 368] width 105 height 18
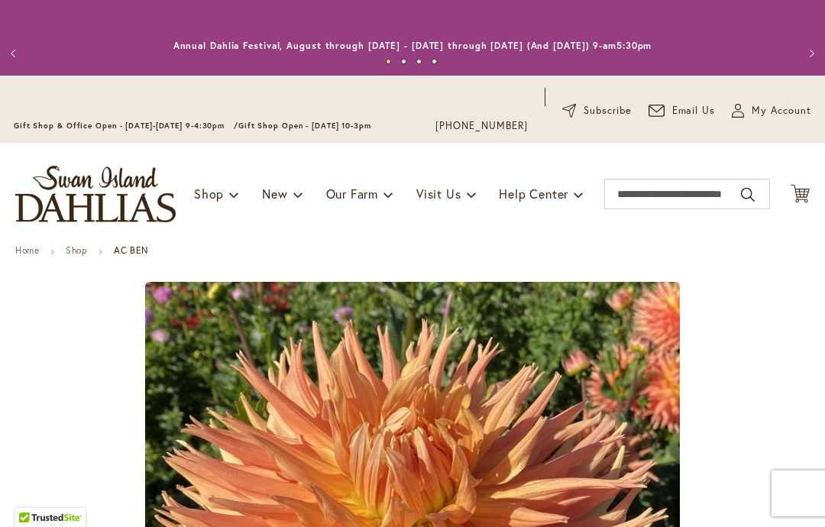
type input "**********"
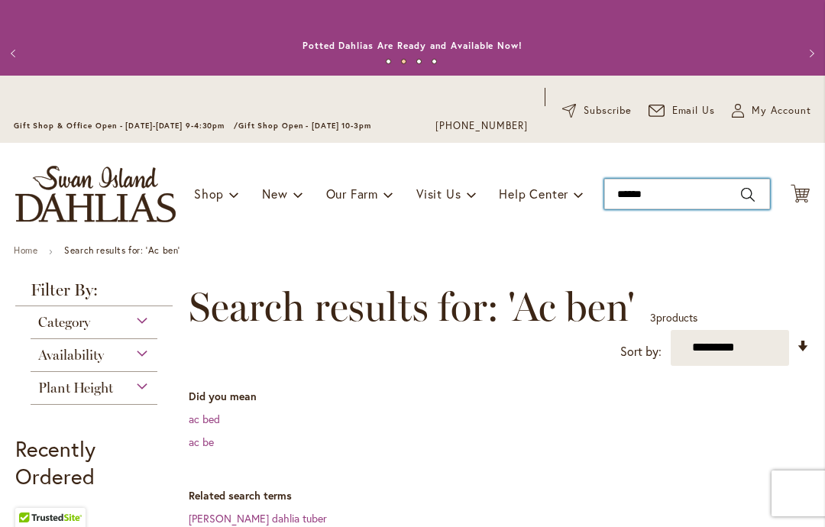
click at [683, 187] on input "******" at bounding box center [687, 194] width 166 height 31
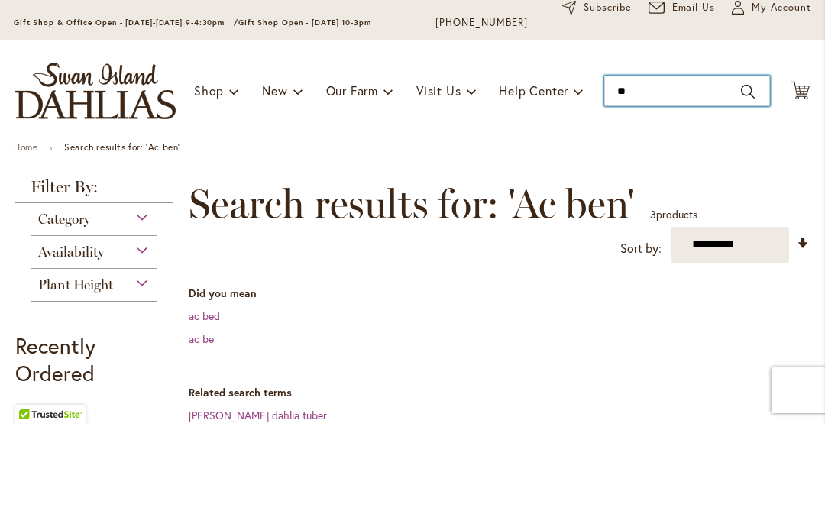
type input "*"
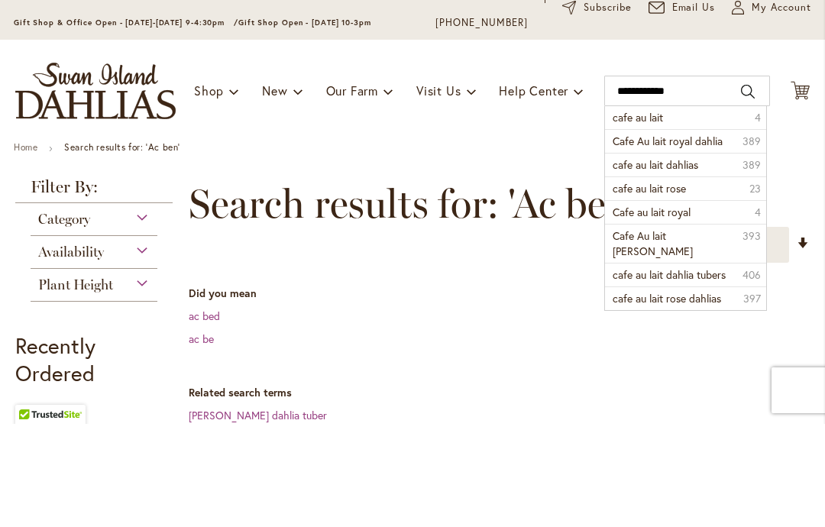
click at [750, 183] on button "Search" at bounding box center [748, 195] width 14 height 24
type input "**********"
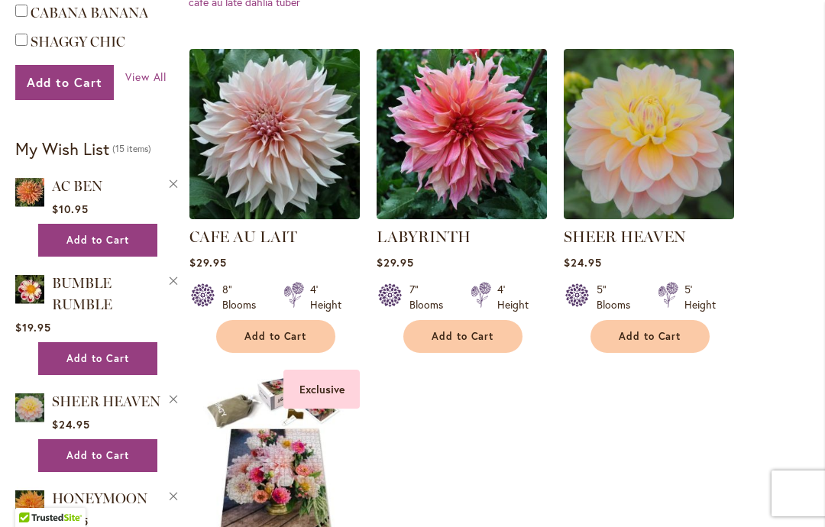
scroll to position [560, 0]
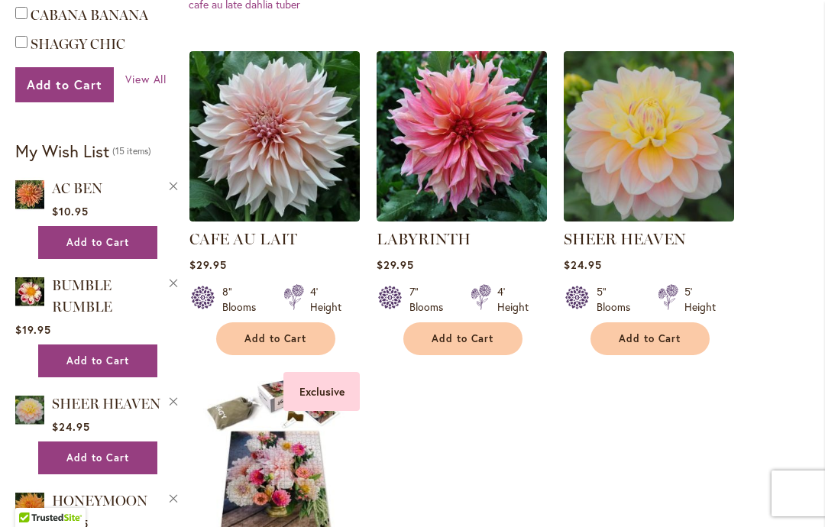
click at [231, 238] on link "CAFE AU LAIT" at bounding box center [243, 239] width 108 height 18
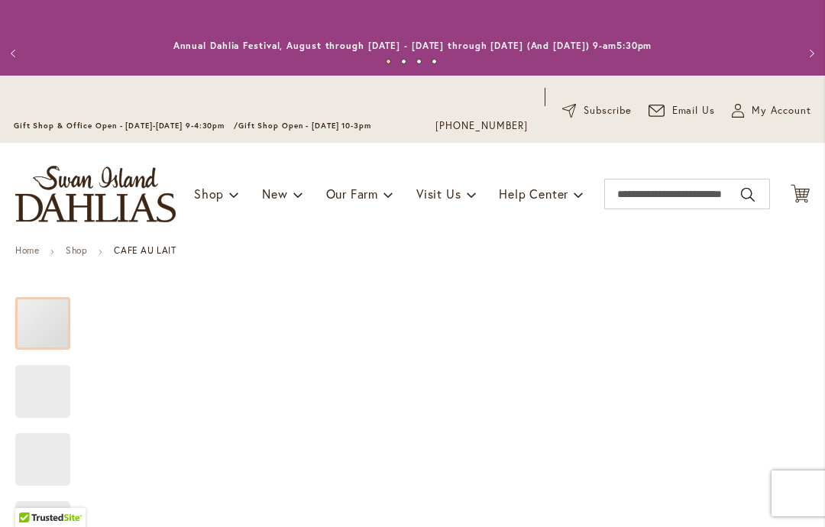
type input "**********"
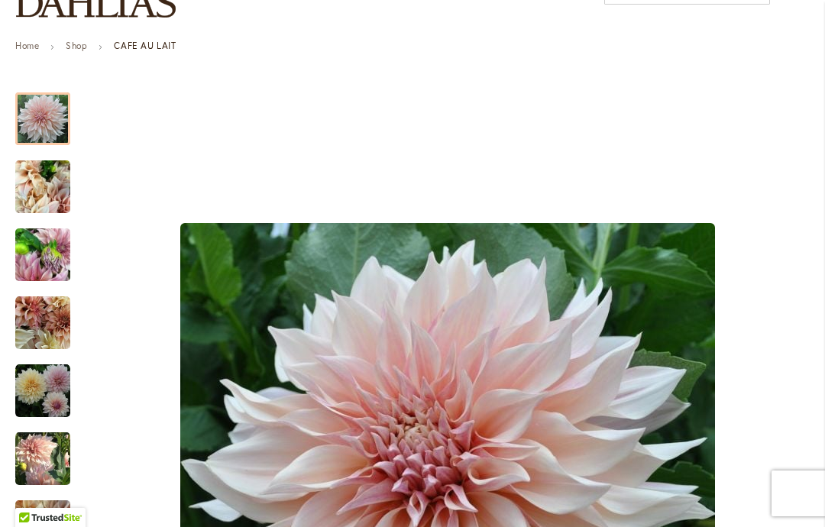
scroll to position [274, 0]
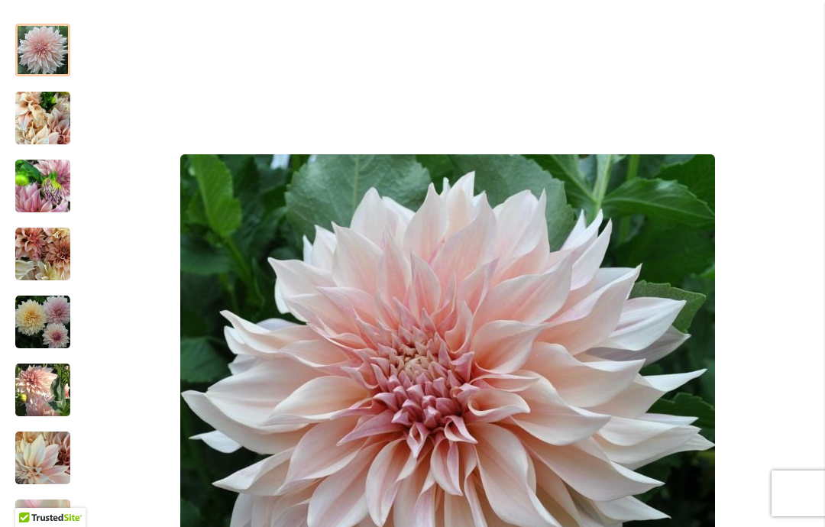
click at [40, 54] on div at bounding box center [42, 50] width 55 height 53
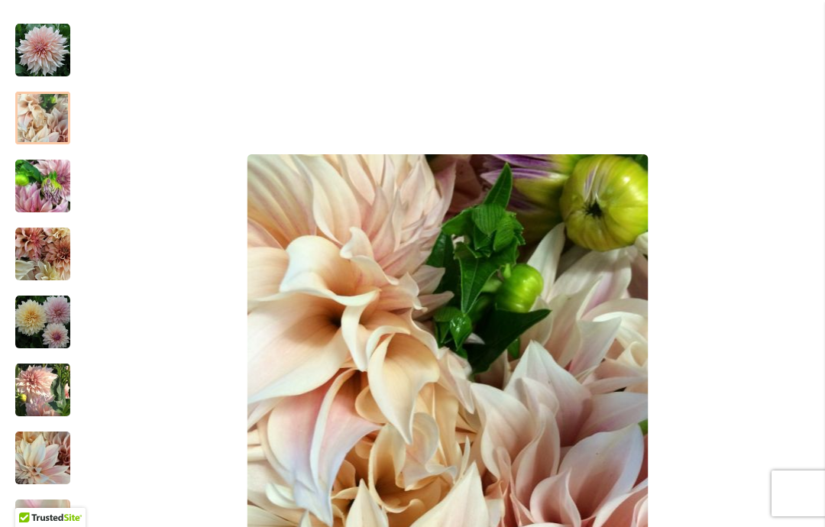
click at [45, 111] on div at bounding box center [42, 118] width 55 height 53
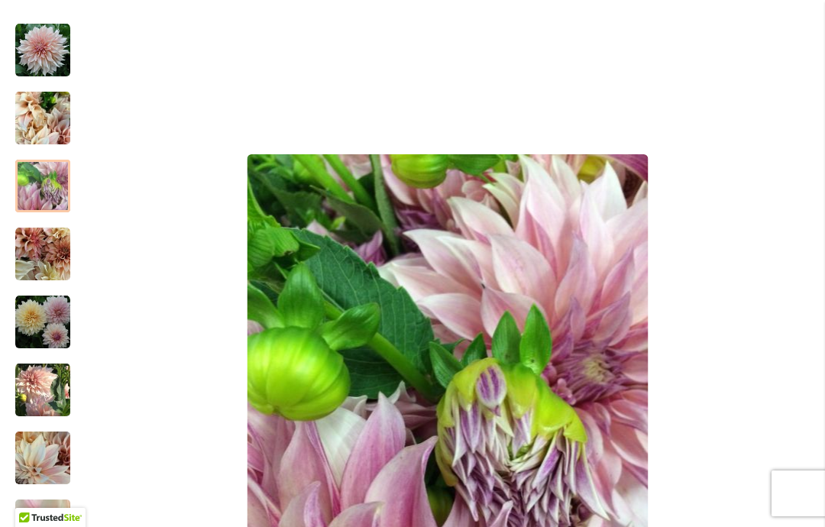
click at [40, 186] on img "Café Au Lait" at bounding box center [42, 186] width 55 height 73
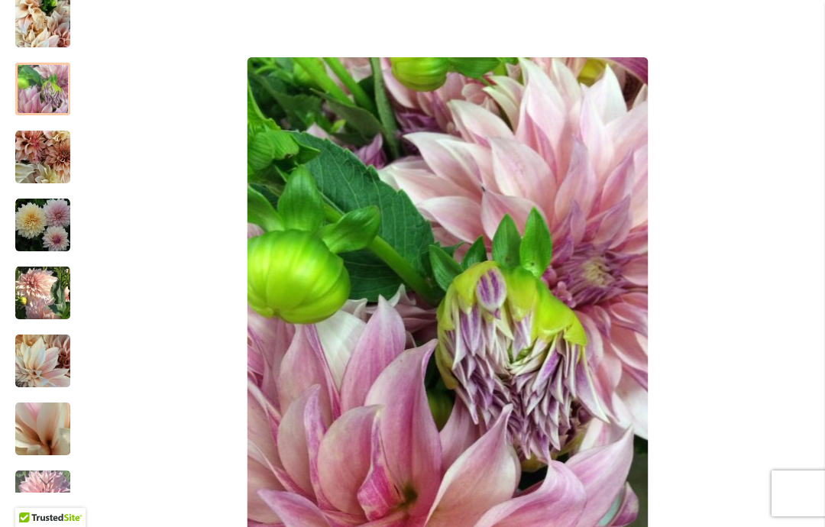
scroll to position [496, 0]
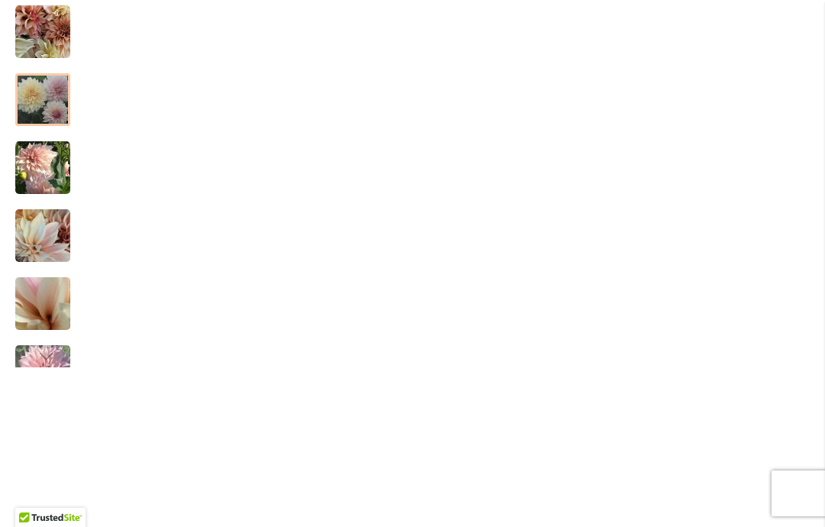
click at [36, 102] on img "Café Au Lait" at bounding box center [42, 100] width 55 height 55
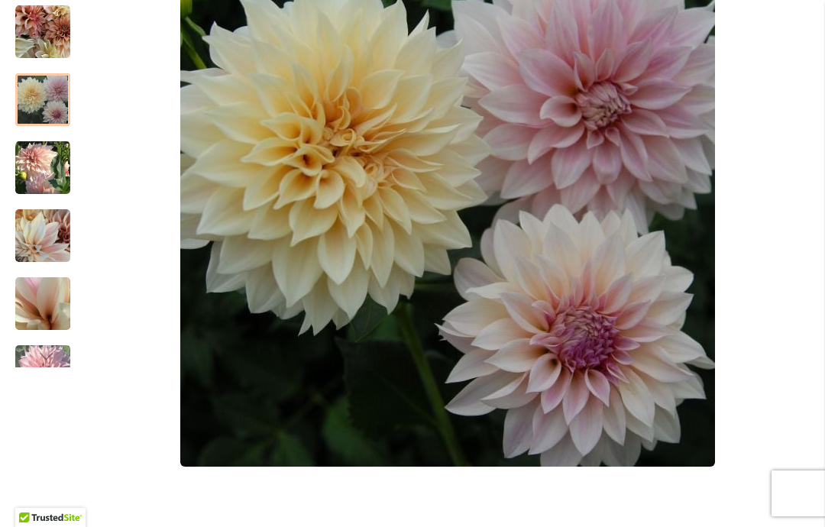
click at [39, 165] on img "Café Au Lait" at bounding box center [42, 167] width 55 height 57
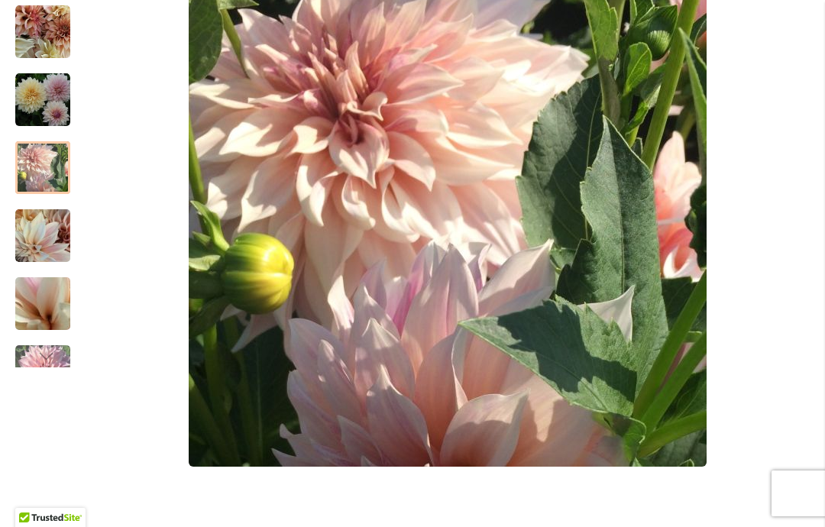
click at [25, 232] on img "Café Au Lait" at bounding box center [42, 235] width 55 height 73
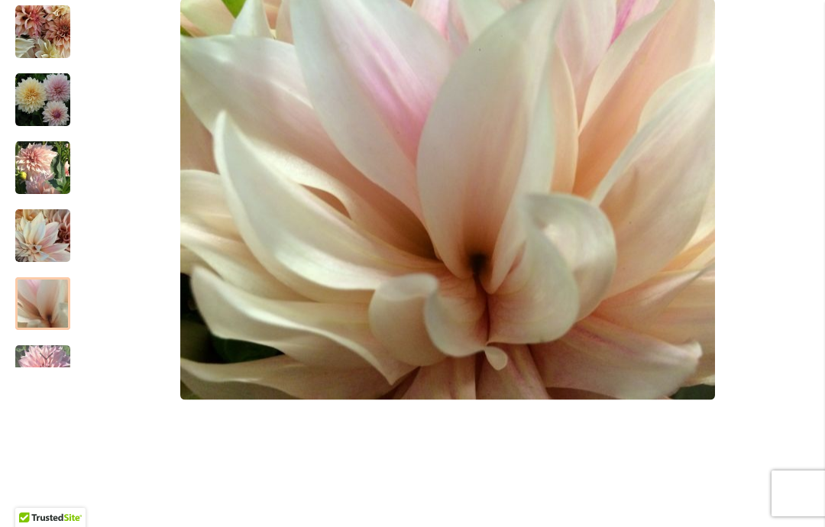
click at [30, 309] on img "Café Au Lait" at bounding box center [43, 304] width 110 height 83
click at [32, 356] on div "Next" at bounding box center [42, 356] width 23 height 23
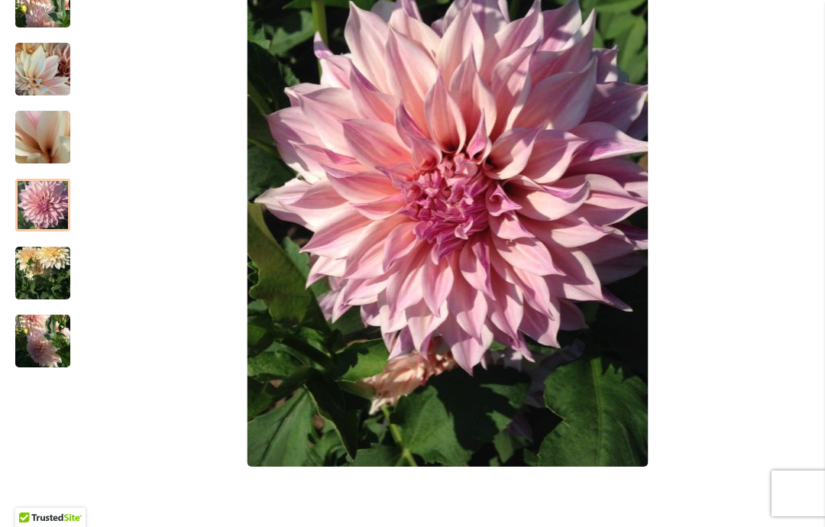
click at [41, 204] on img "Café Au Lait" at bounding box center [42, 205] width 55 height 73
click at [29, 273] on img "Café Au Lait" at bounding box center [42, 273] width 55 height 73
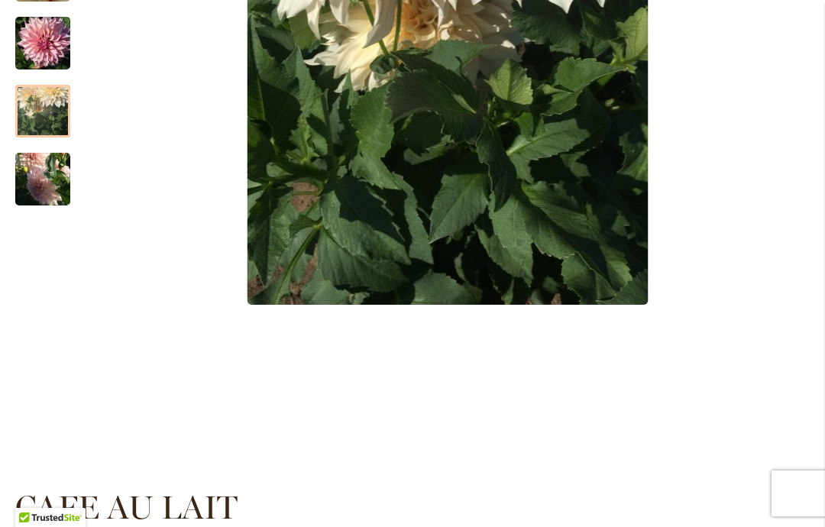
scroll to position [669, 0]
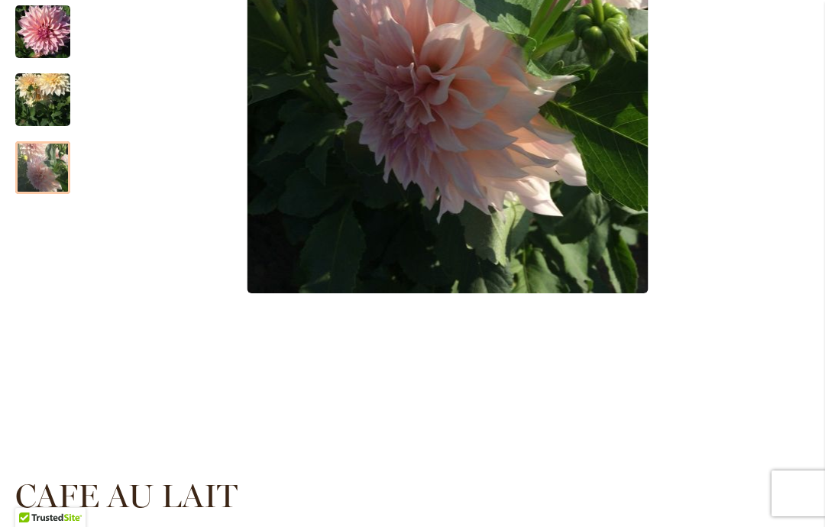
click at [38, 173] on img "Café Au Lait" at bounding box center [42, 167] width 55 height 73
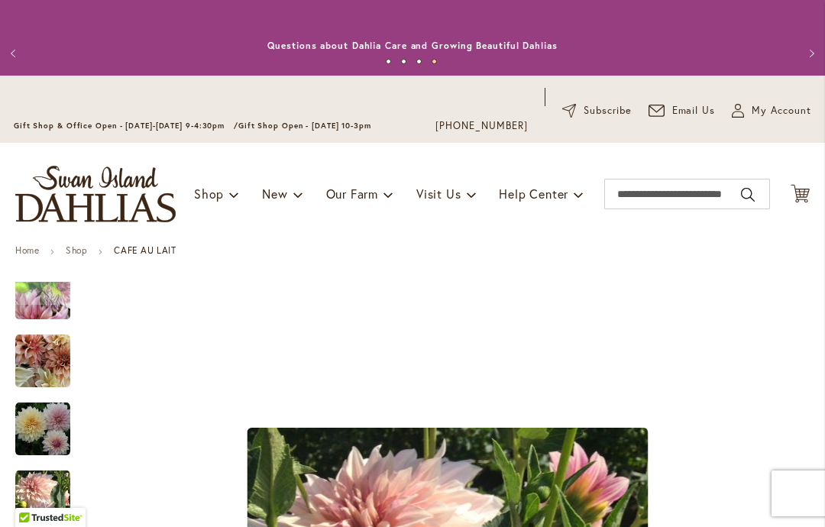
scroll to position [0, 0]
